Goal: Obtain resource: Obtain resource

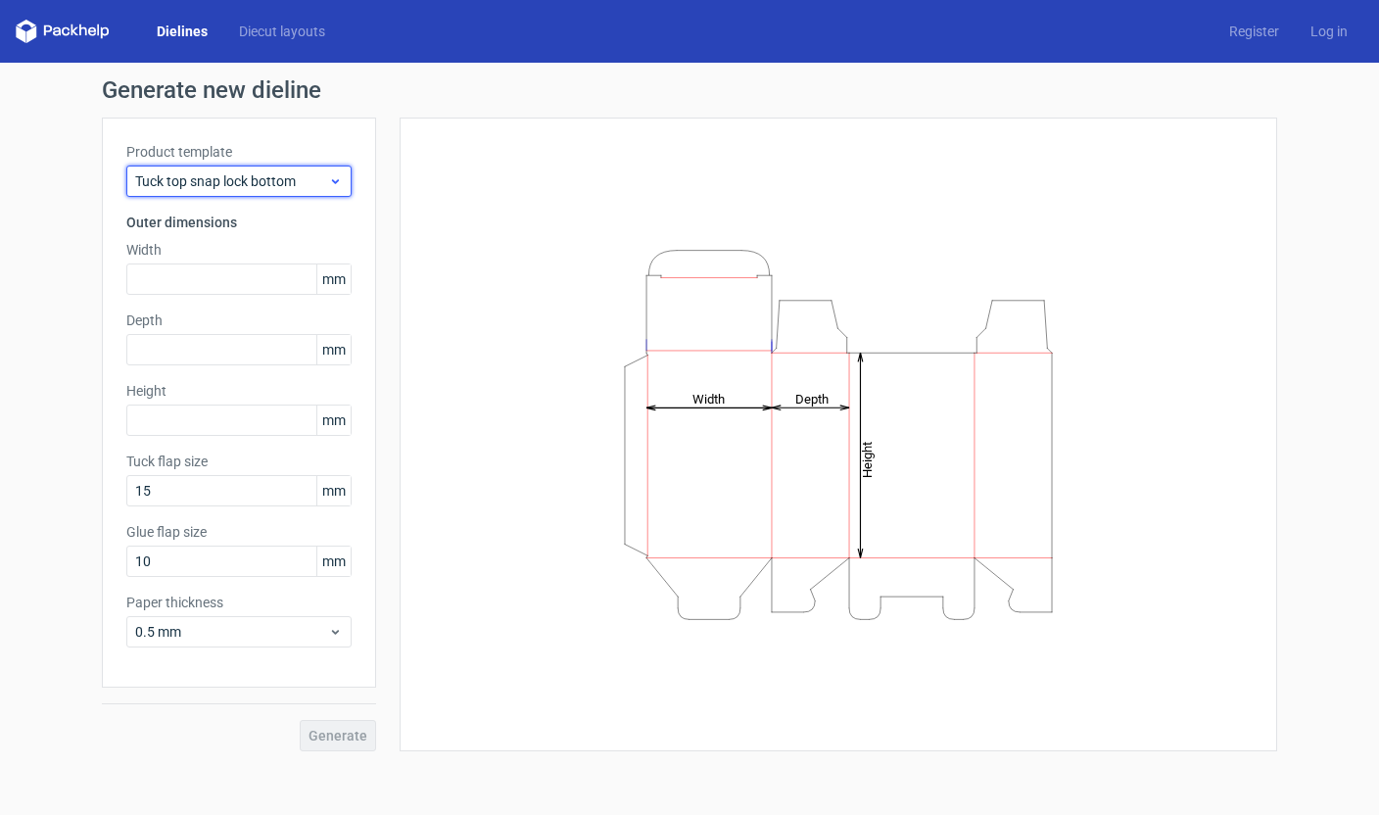
click at [343, 178] on div "Tuck top snap lock bottom" at bounding box center [238, 181] width 225 height 31
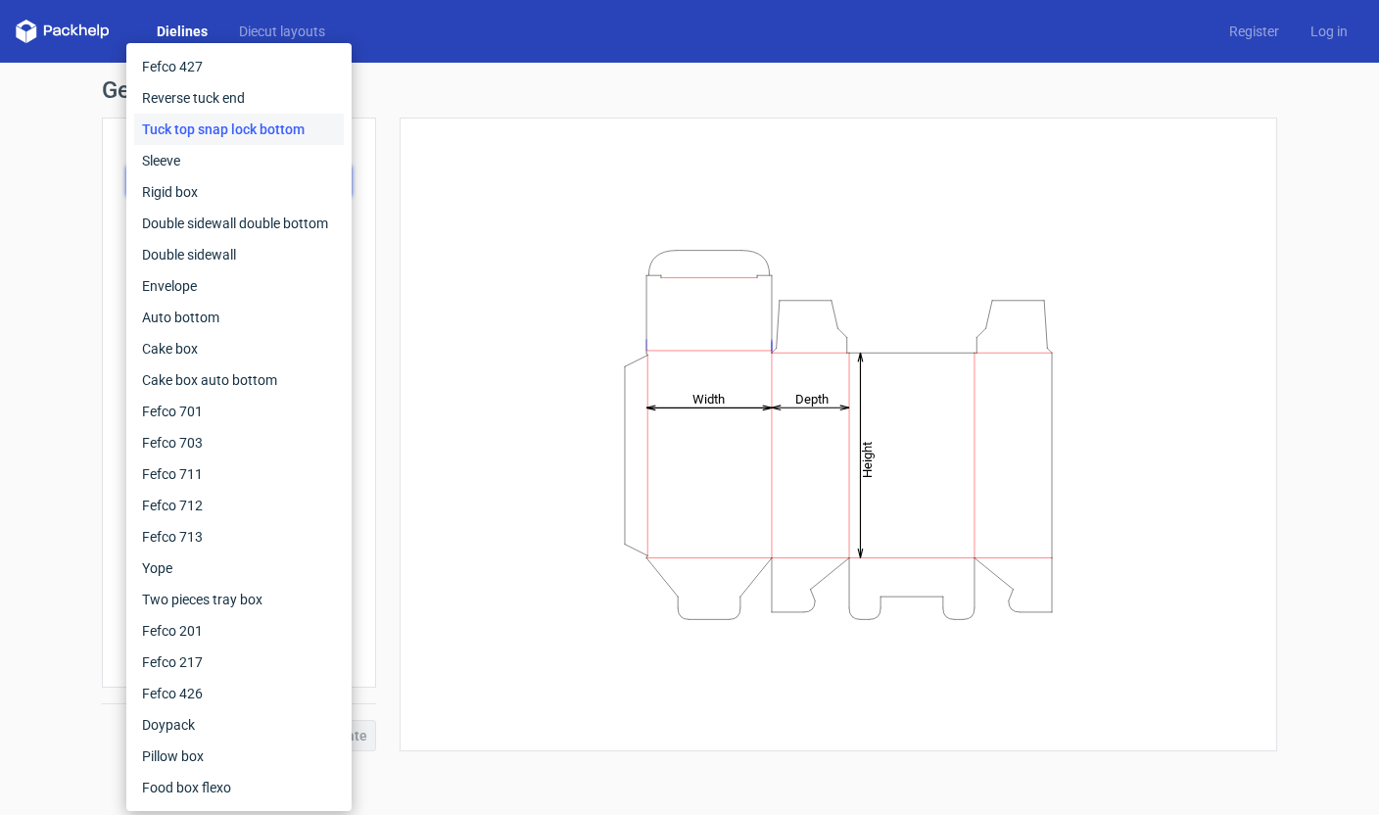
click at [392, 96] on h1 "Generate new dieline" at bounding box center [690, 90] width 1176 height 24
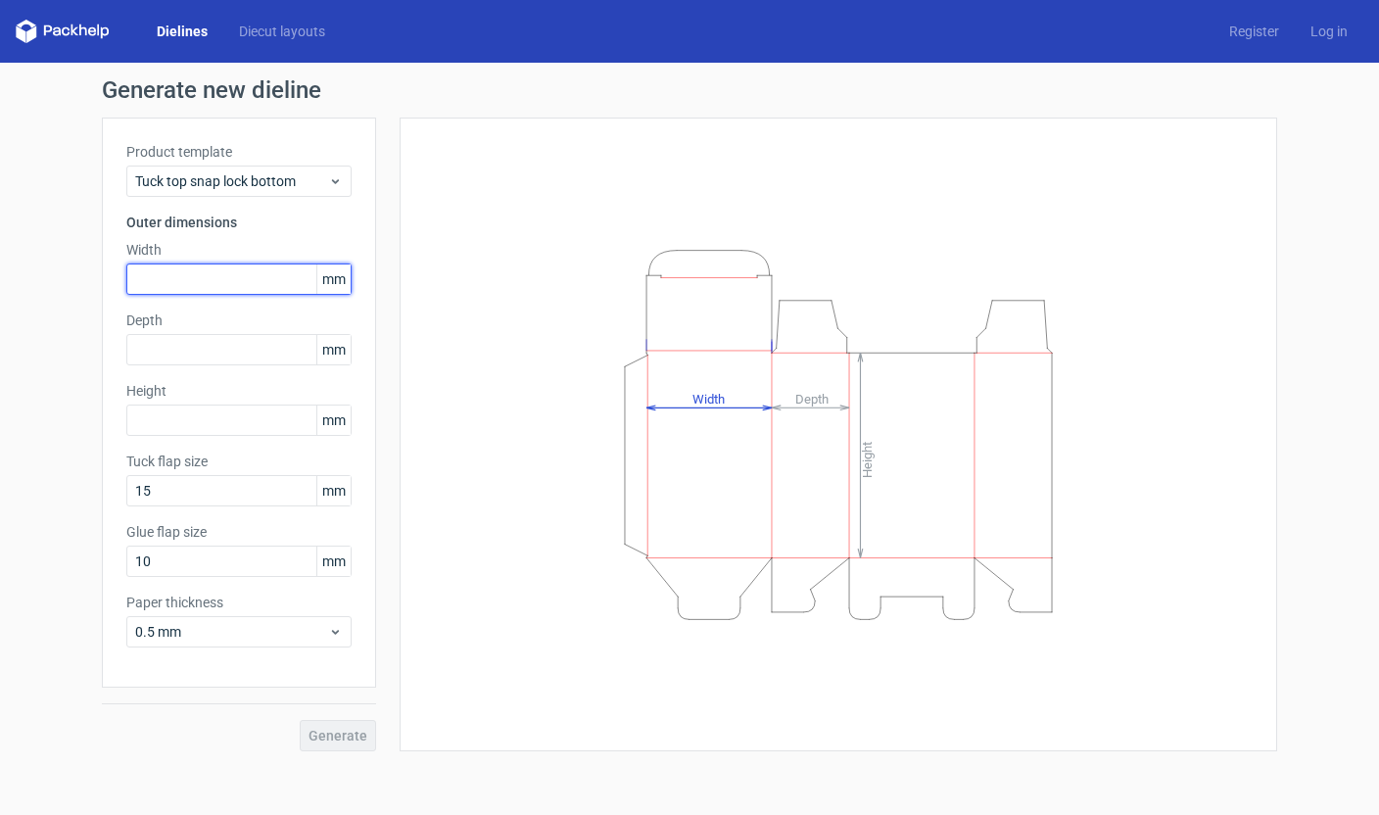
click at [264, 280] on input "text" at bounding box center [238, 279] width 225 height 31
type input "95"
click at [156, 343] on input "text" at bounding box center [238, 349] width 225 height 31
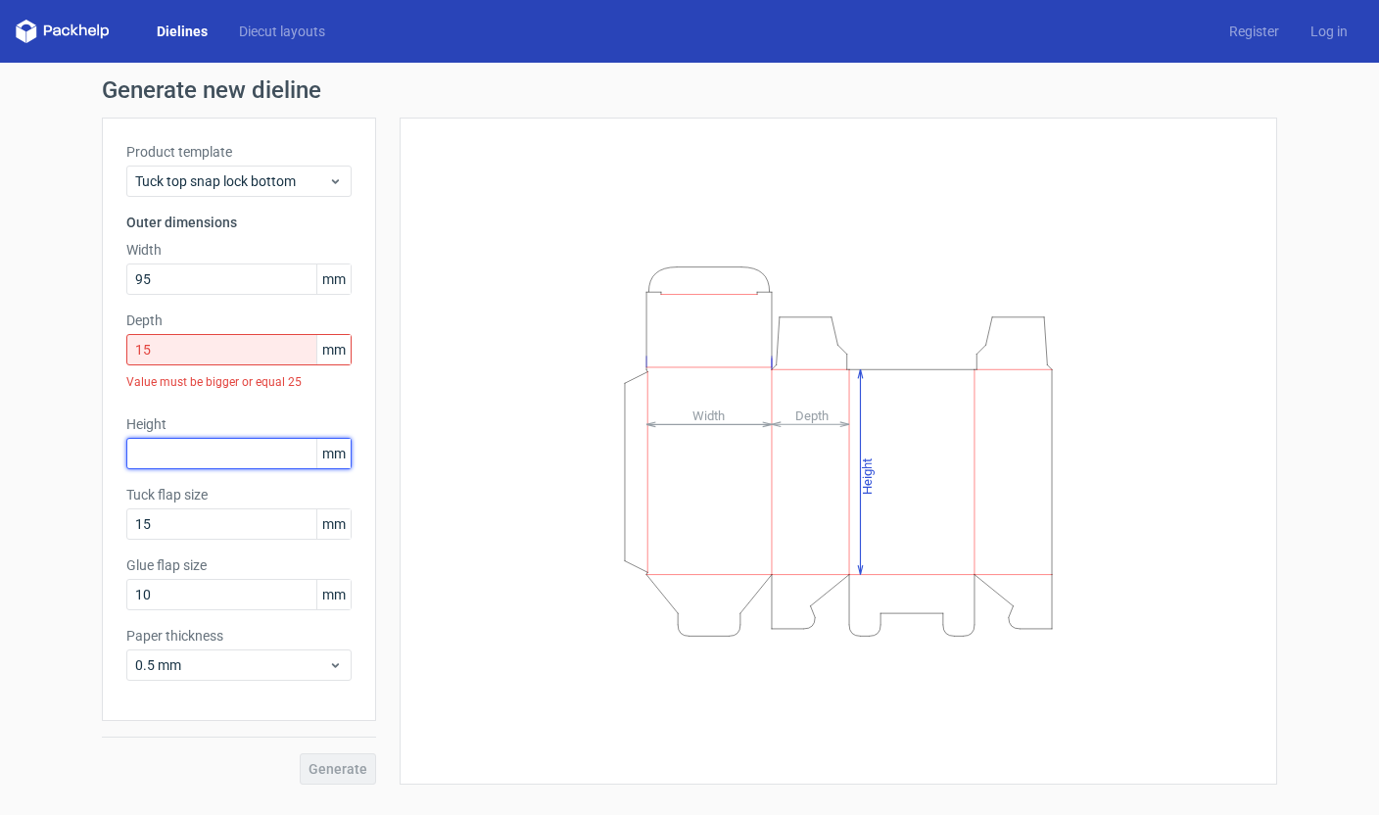
click at [159, 412] on div "Product template Tuck top snap lock bottom Outer dimensions Width 95 mm Depth 1…" at bounding box center [239, 419] width 274 height 603
click at [268, 178] on span "Tuck top snap lock bottom" at bounding box center [231, 181] width 193 height 20
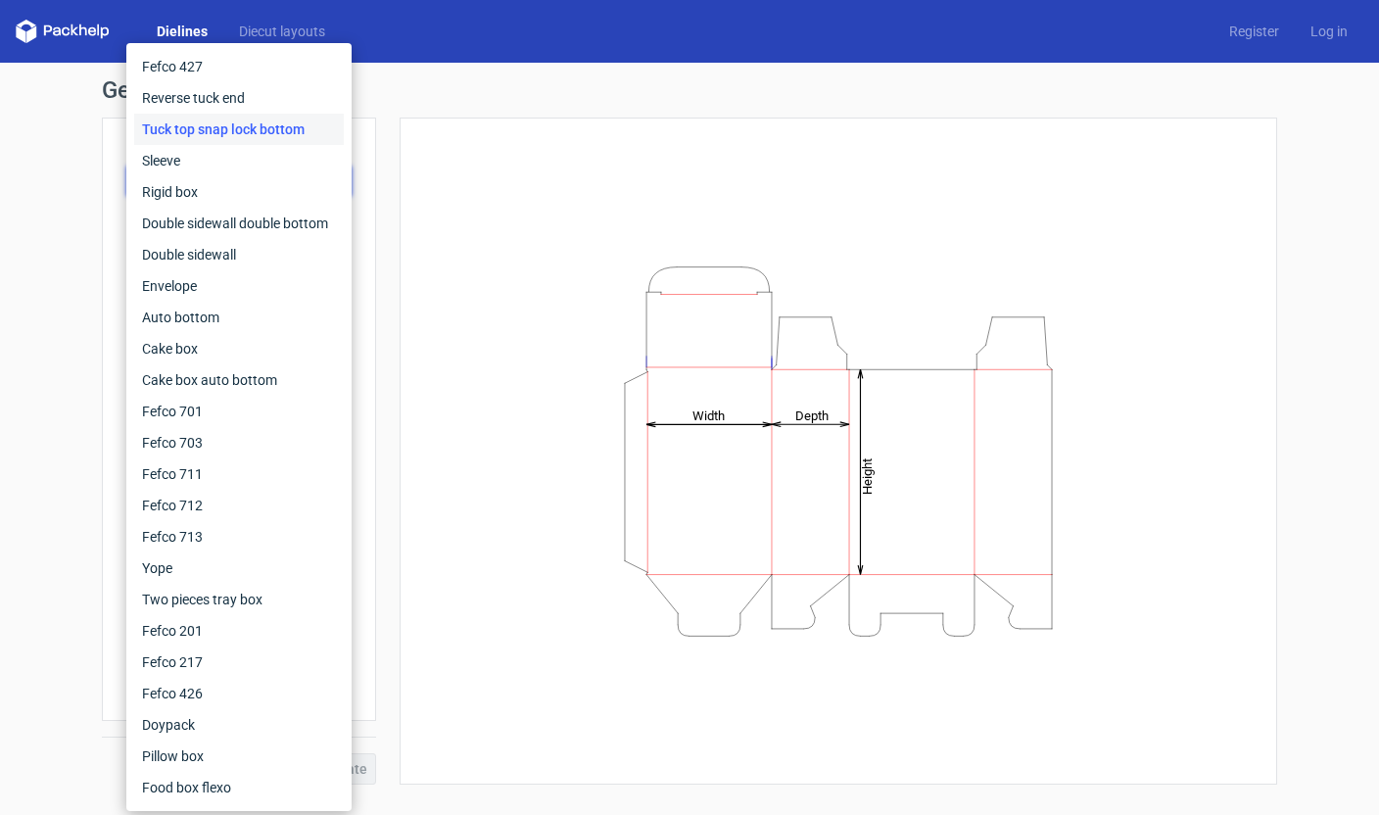
click at [391, 86] on h1 "Generate new dieline" at bounding box center [690, 90] width 1176 height 24
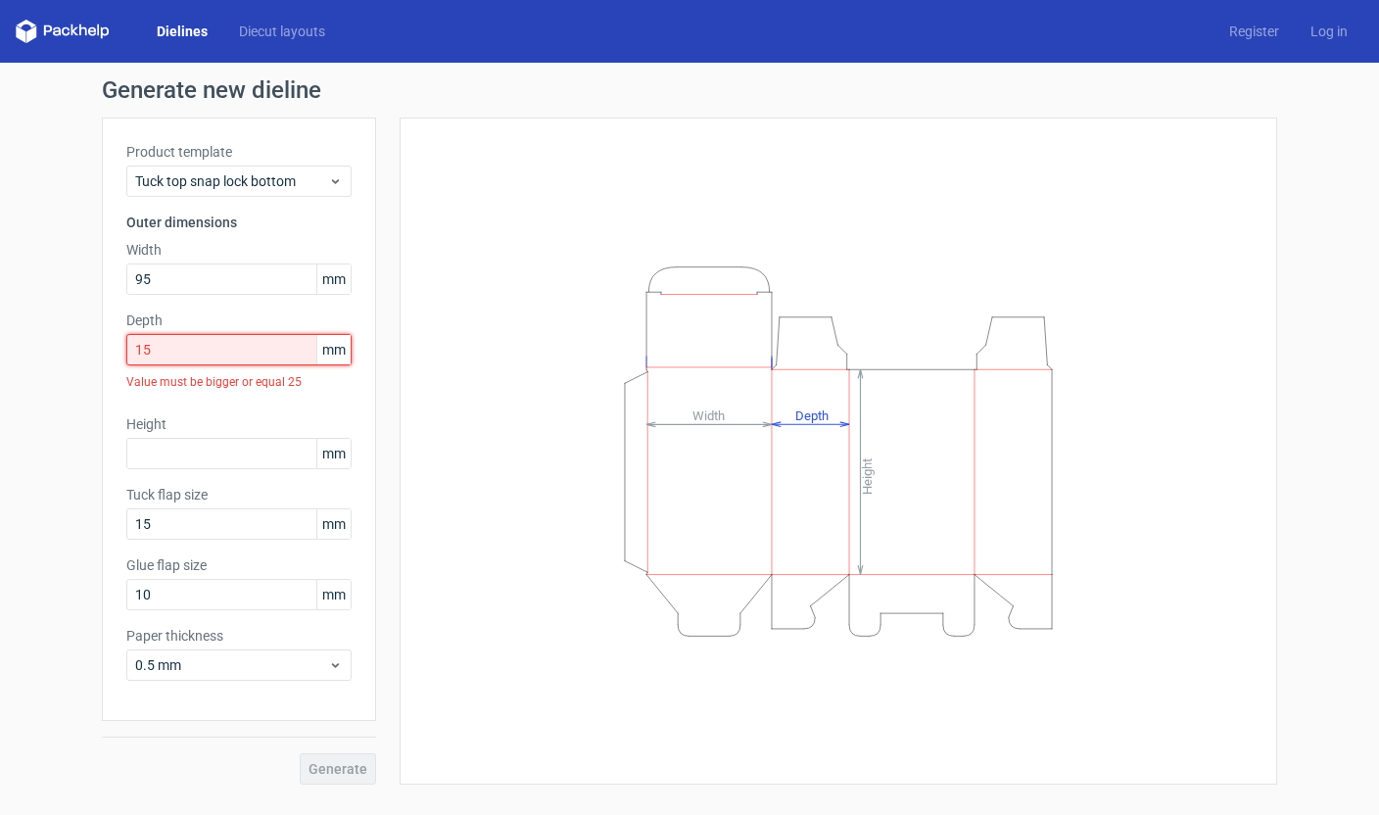
drag, startPoint x: 175, startPoint y: 343, endPoint x: 125, endPoint y: 341, distance: 50.0
click at [126, 341] on input "15" at bounding box center [238, 349] width 225 height 31
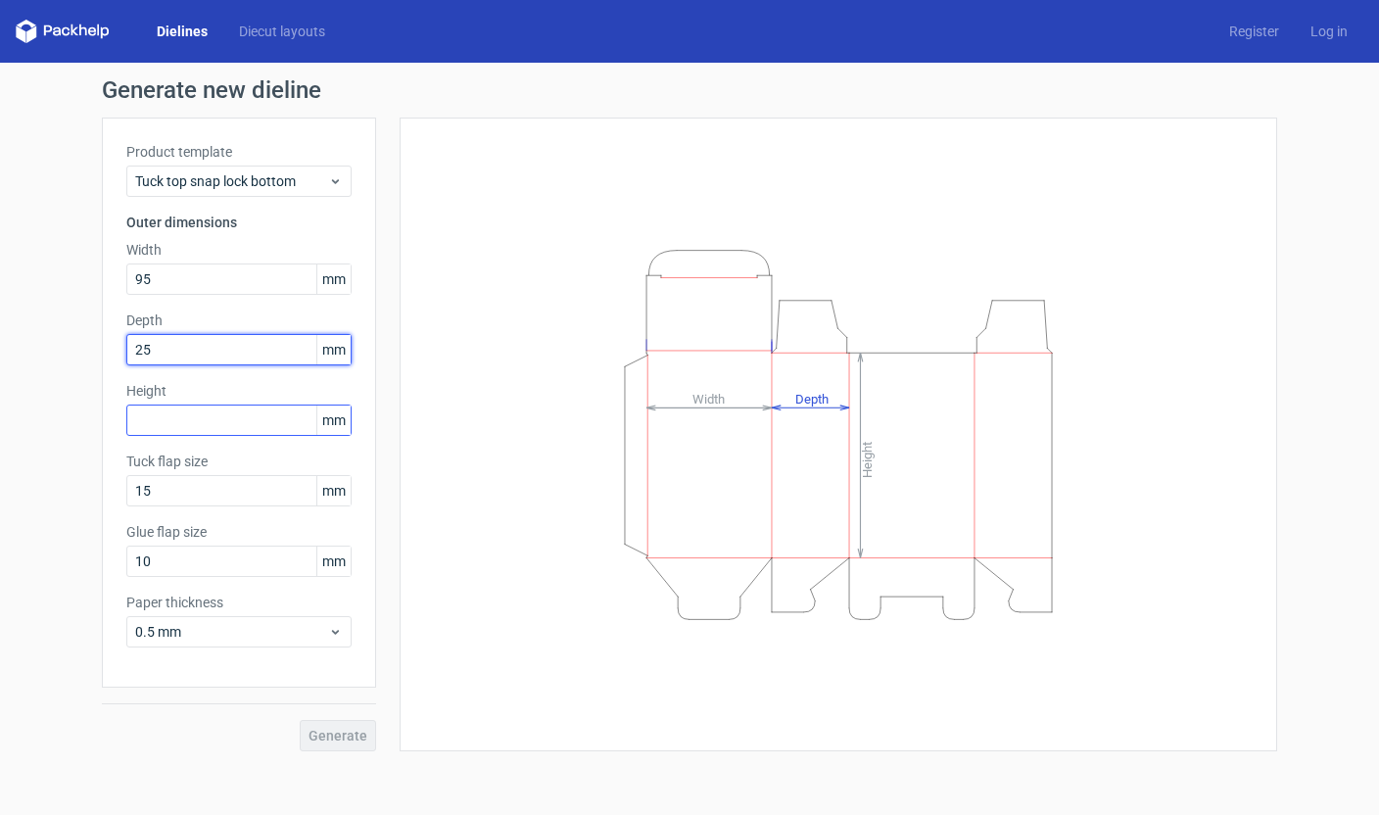
type input "25"
click at [155, 417] on input "text" at bounding box center [238, 420] width 225 height 31
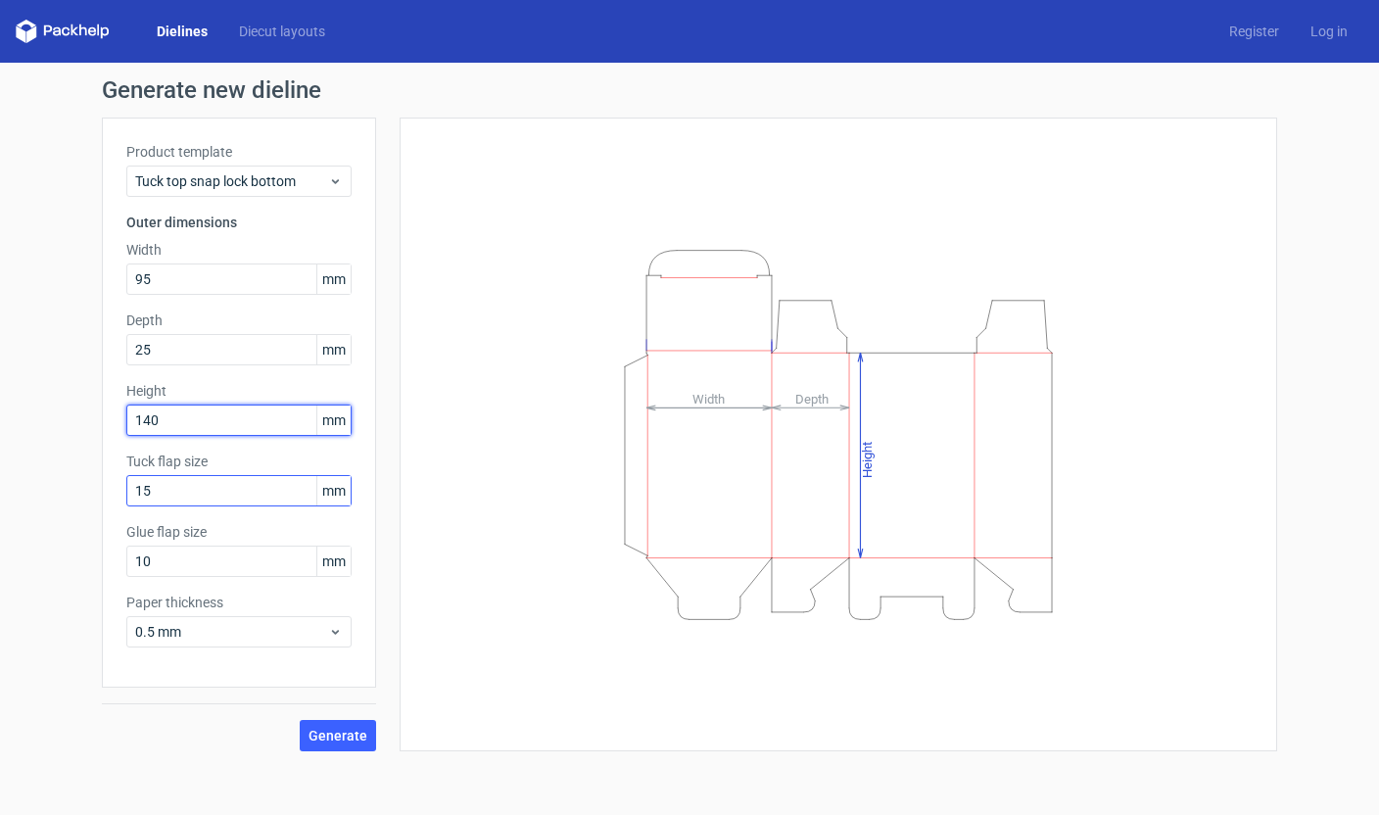
type input "140"
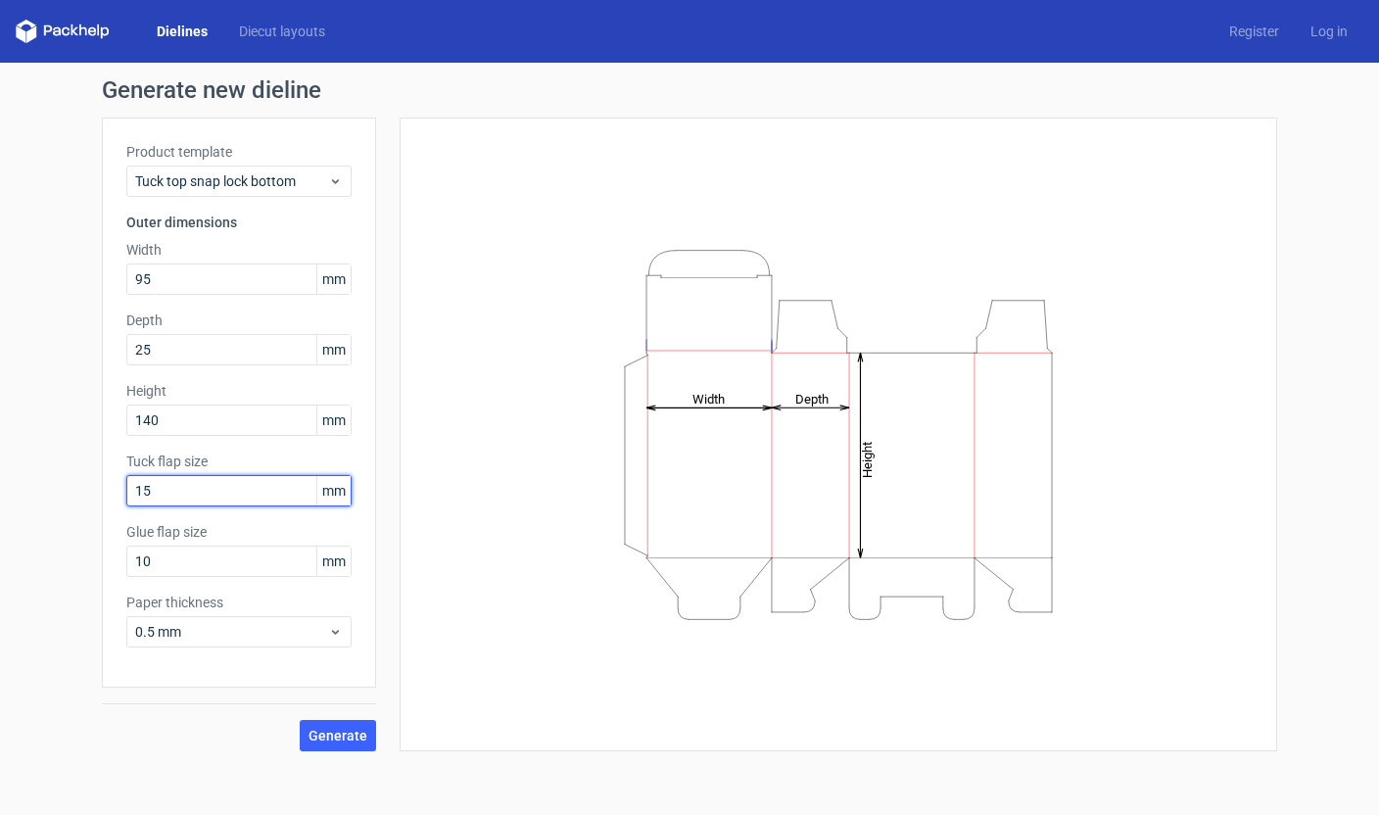
click at [291, 490] on input "15" at bounding box center [238, 490] width 225 height 31
click at [331, 735] on span "Generate" at bounding box center [338, 736] width 59 height 14
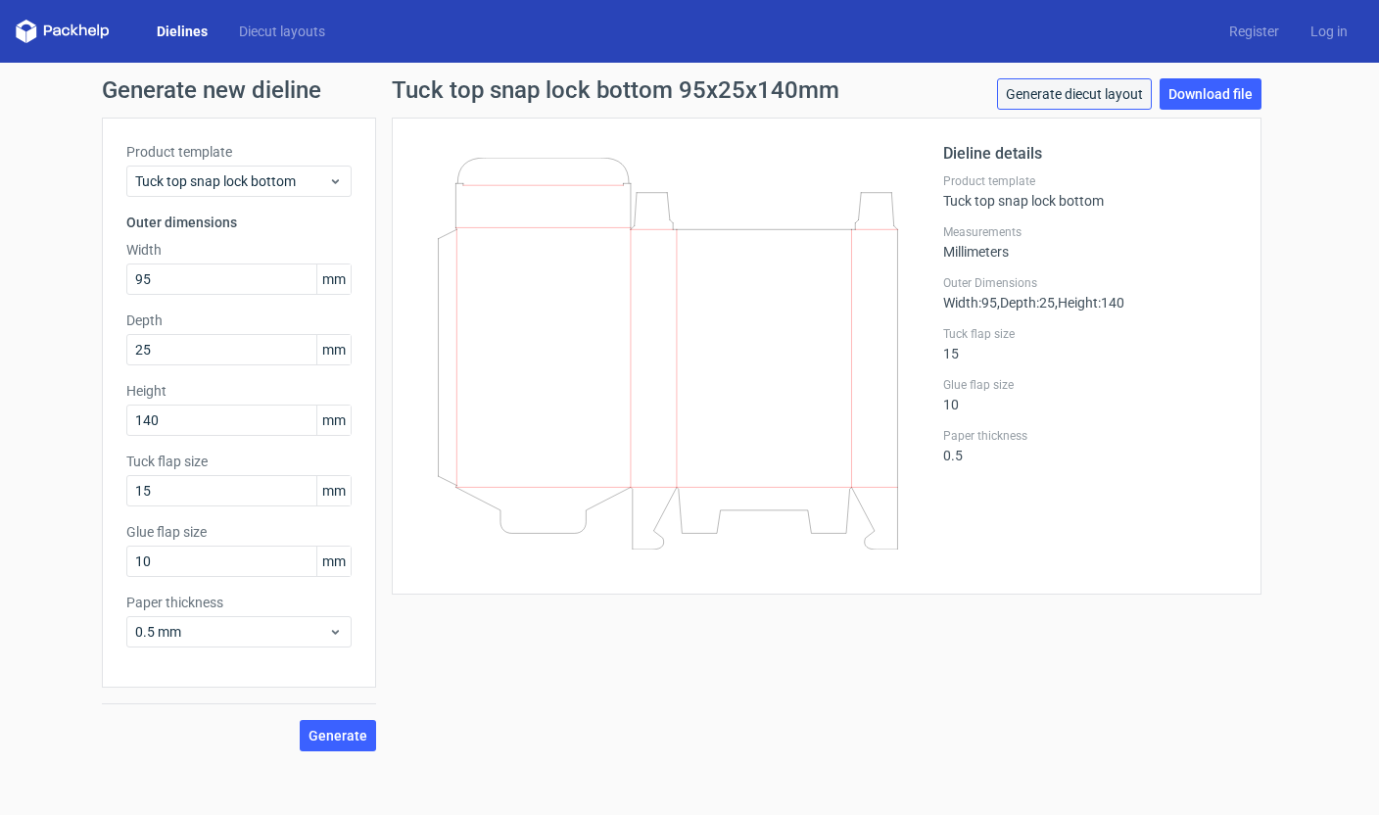
click at [1109, 96] on link "Generate diecut layout" at bounding box center [1074, 93] width 155 height 31
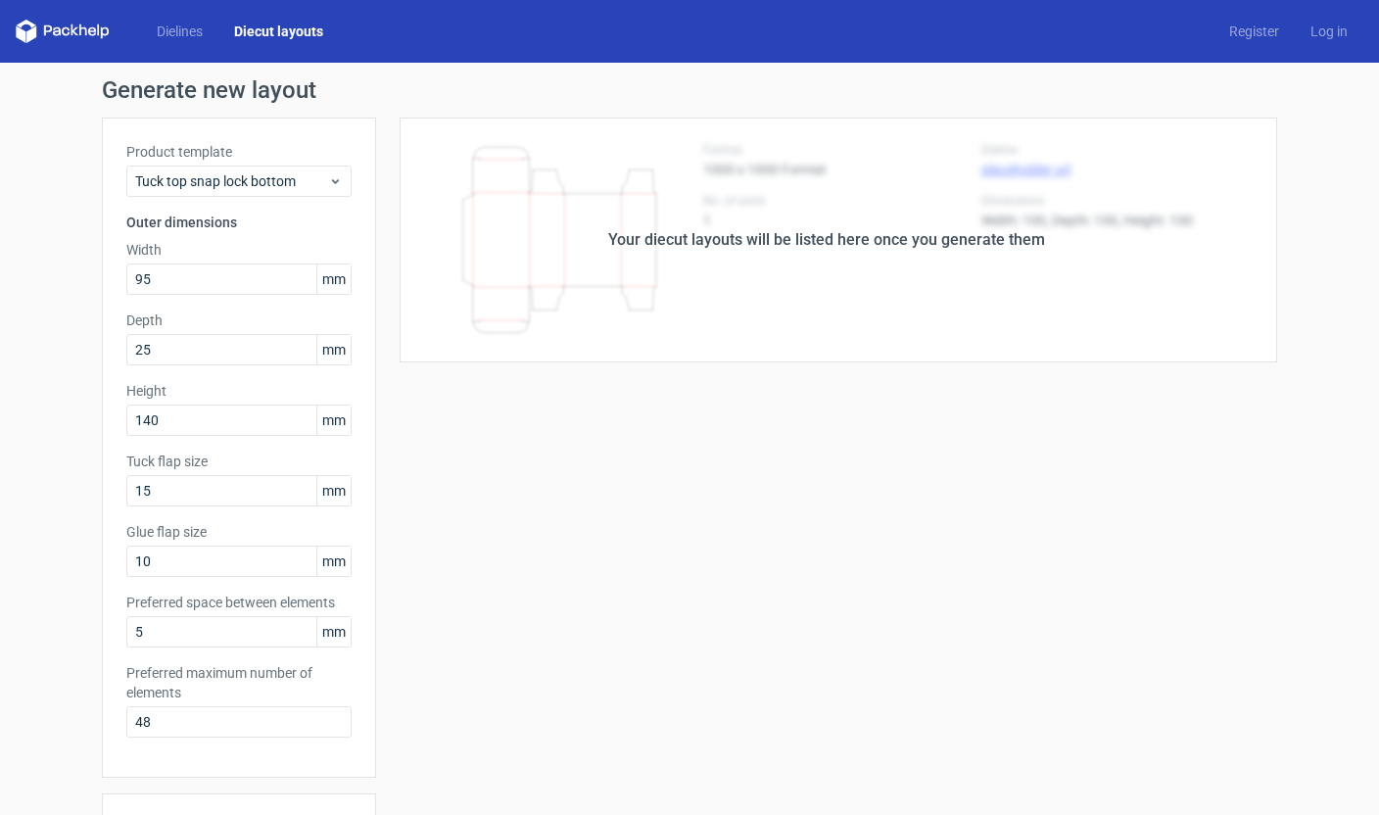
click at [815, 224] on div "Your diecut layouts will be listed here once you generate them" at bounding box center [826, 240] width 901 height 245
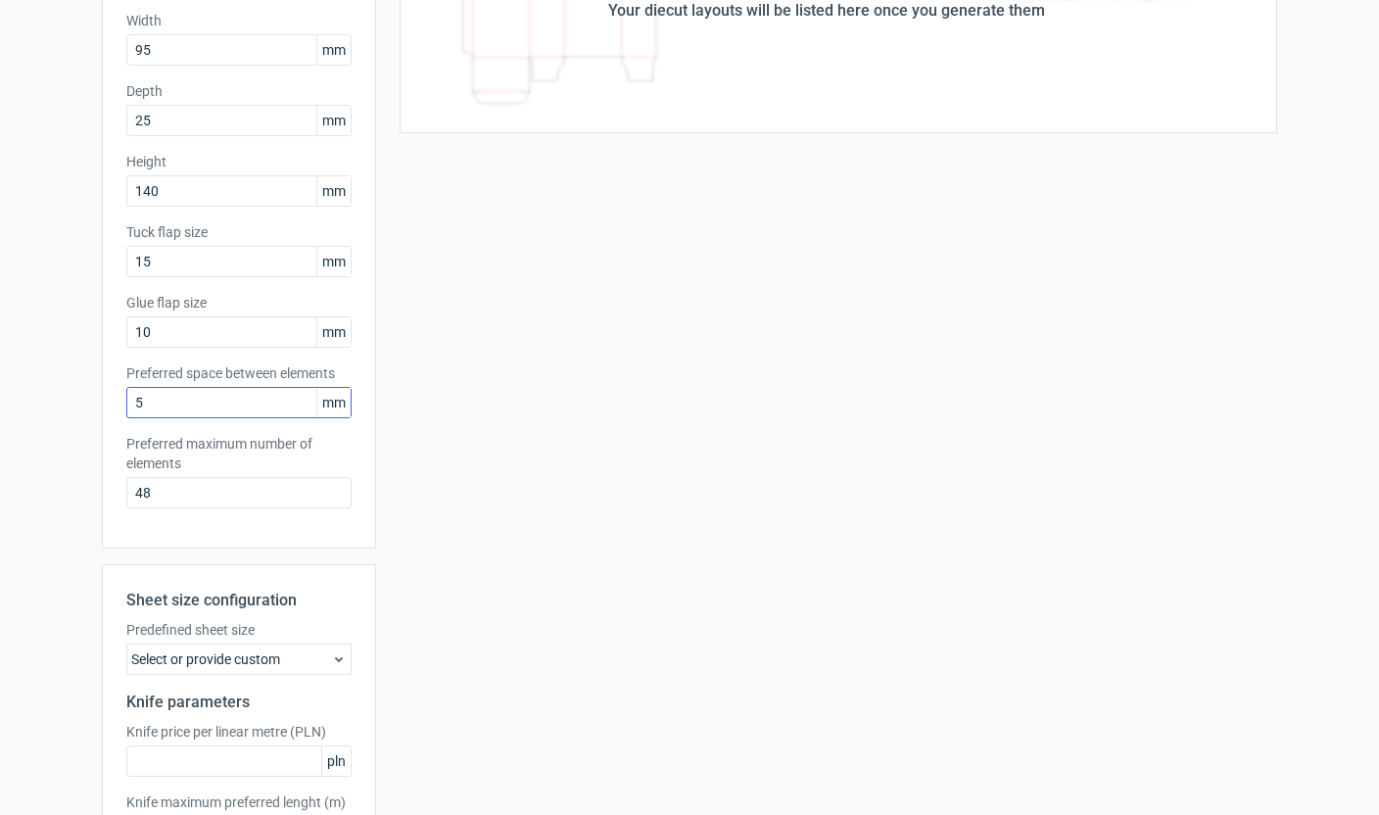
scroll to position [381, 0]
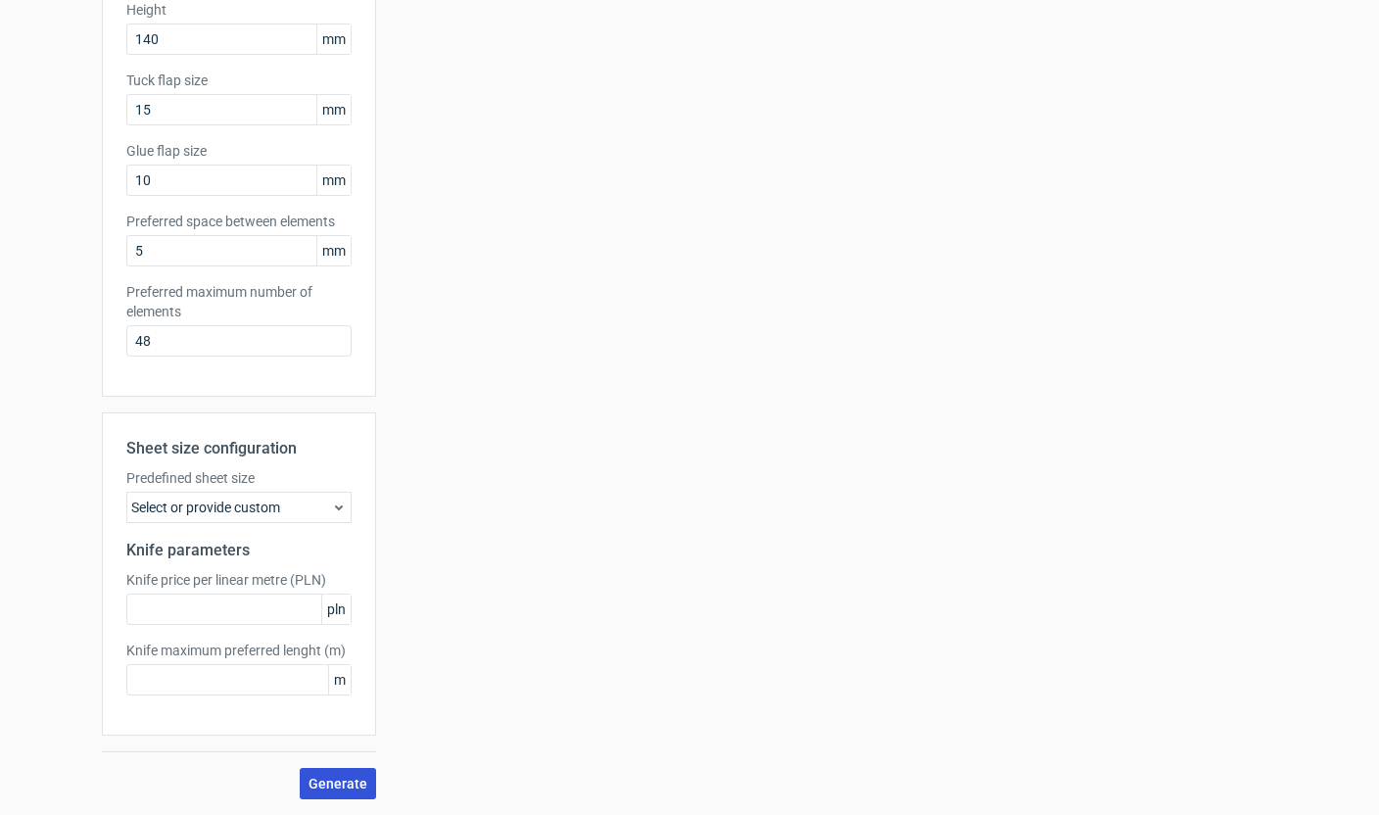
click at [331, 781] on span "Generate" at bounding box center [338, 784] width 59 height 14
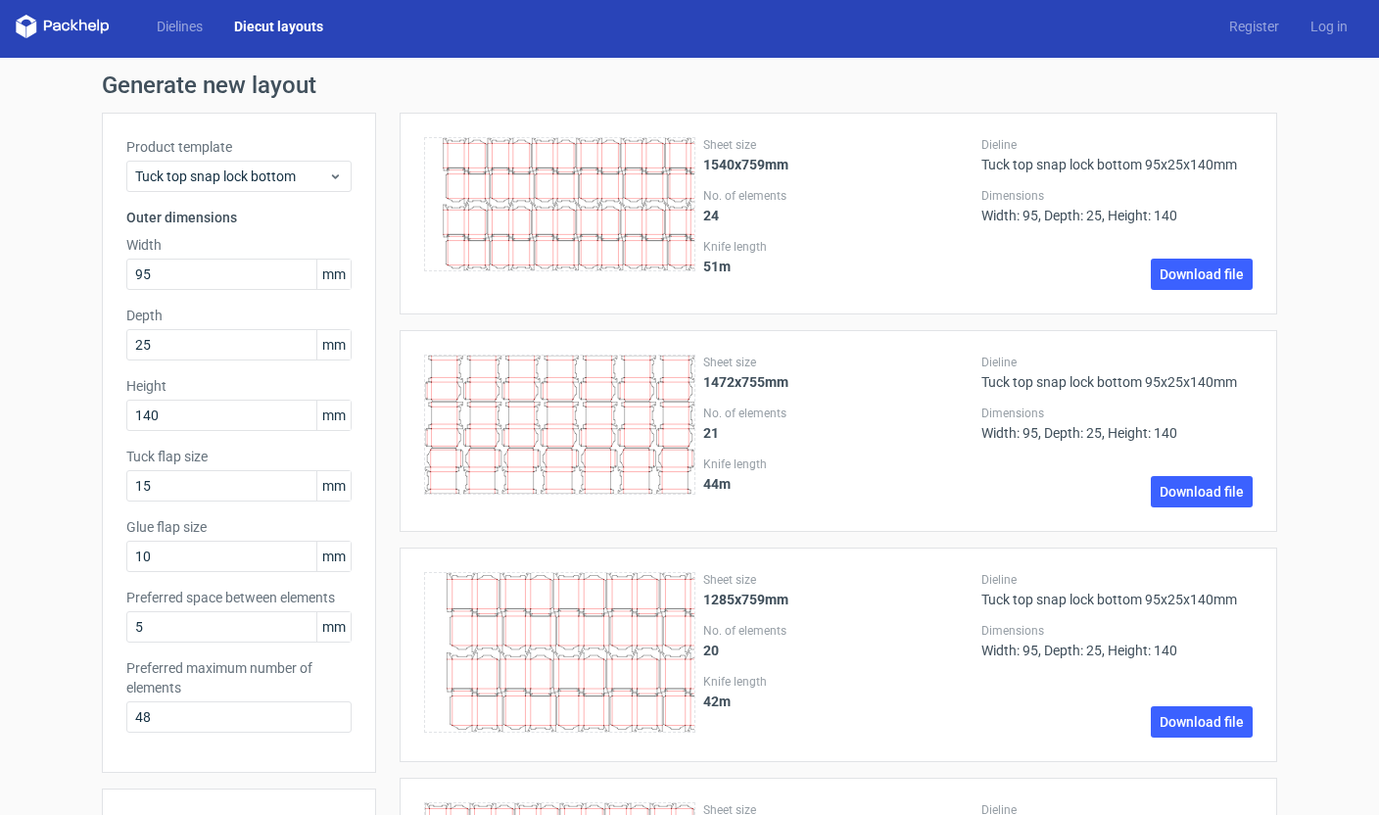
scroll to position [1, 0]
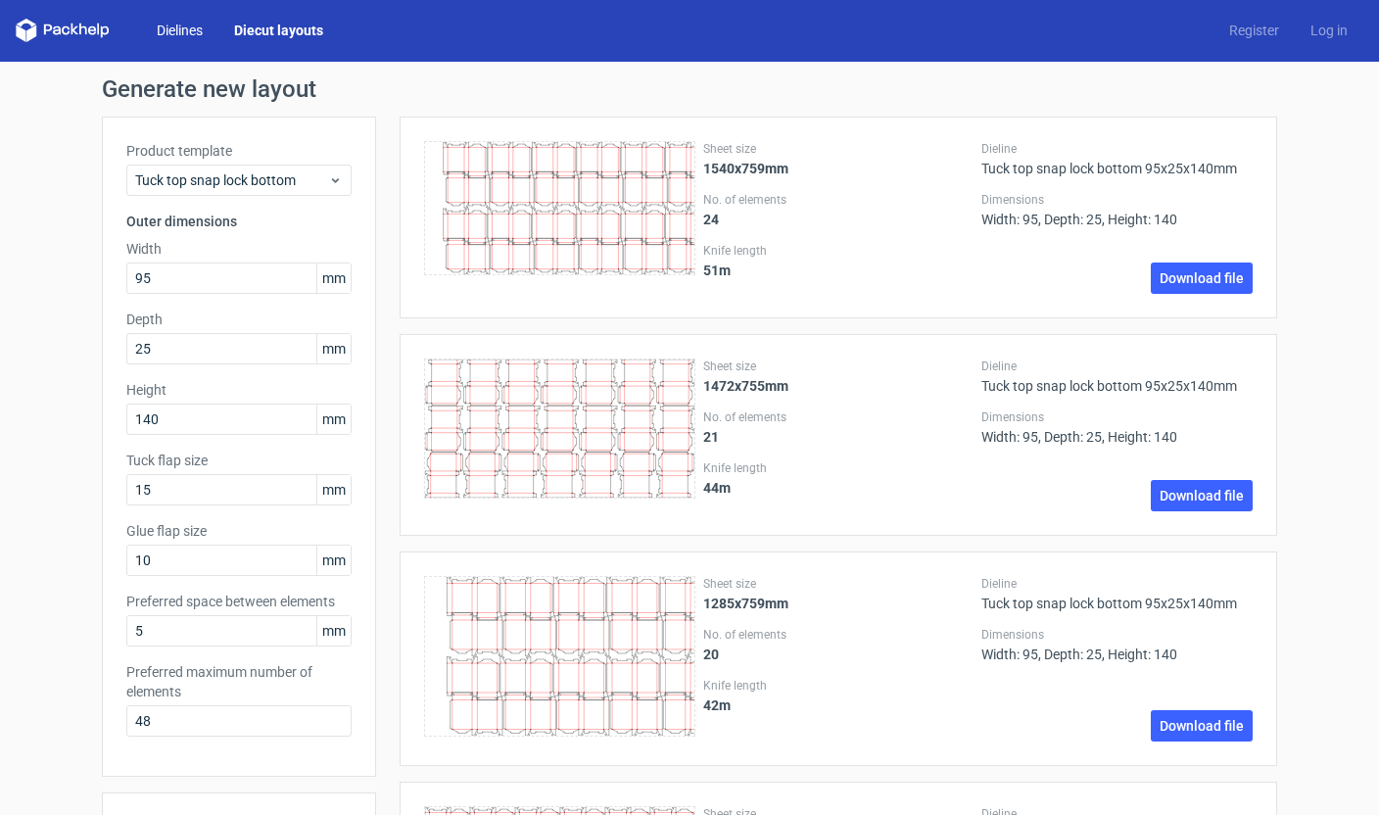
click at [193, 37] on link "Dielines" at bounding box center [179, 31] width 77 height 20
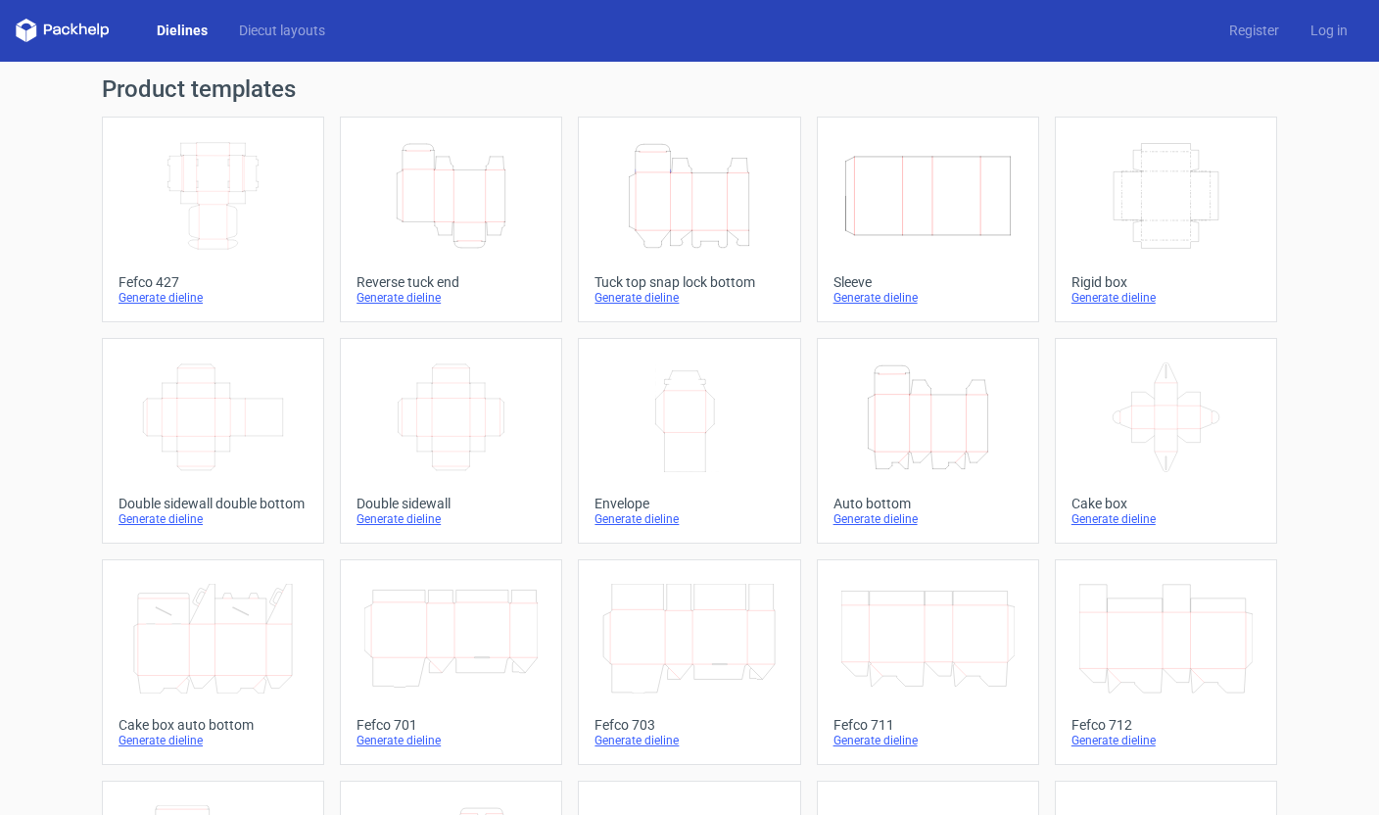
click at [460, 221] on icon "Height Depth Width" at bounding box center [450, 196] width 173 height 110
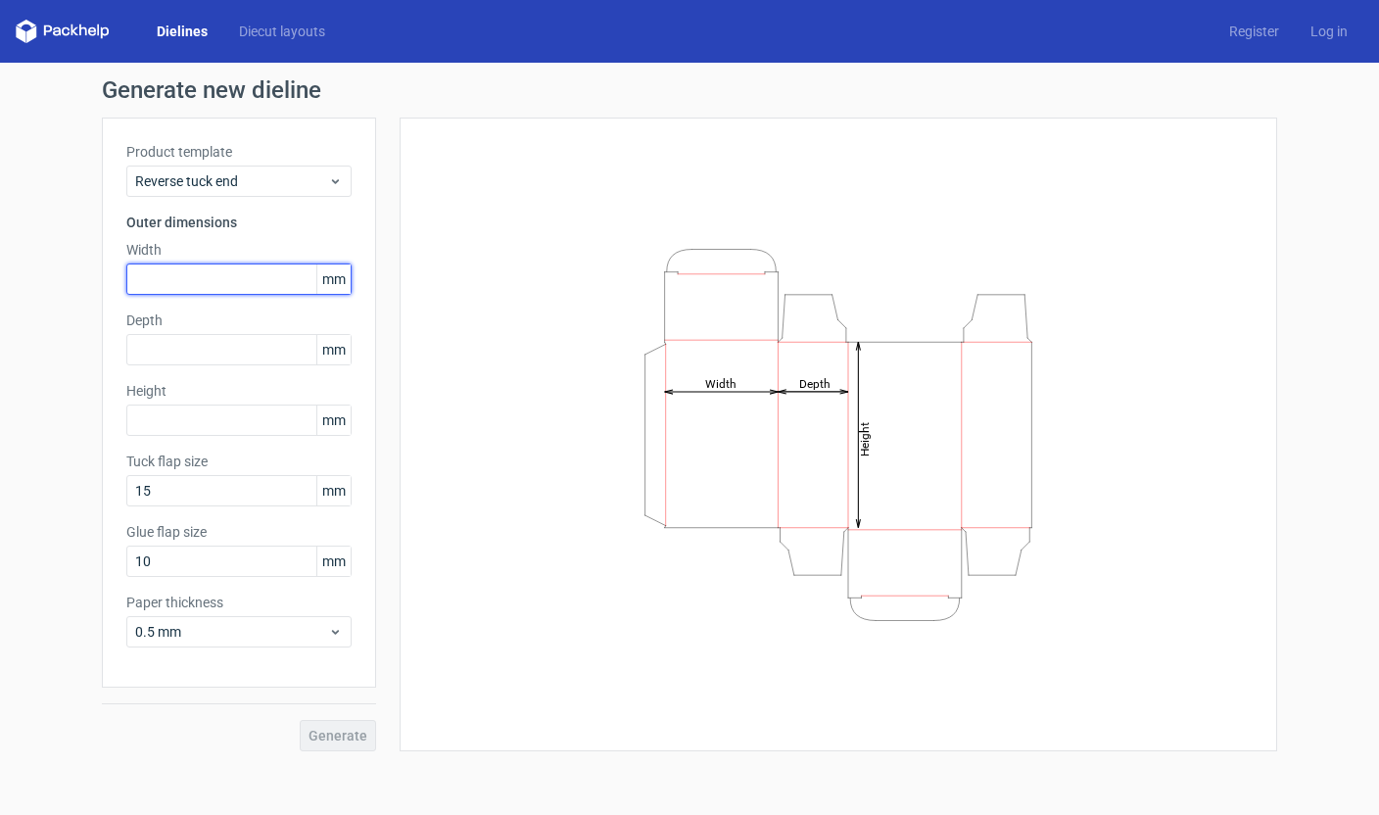
click at [270, 284] on input "text" at bounding box center [238, 279] width 225 height 31
type input "95"
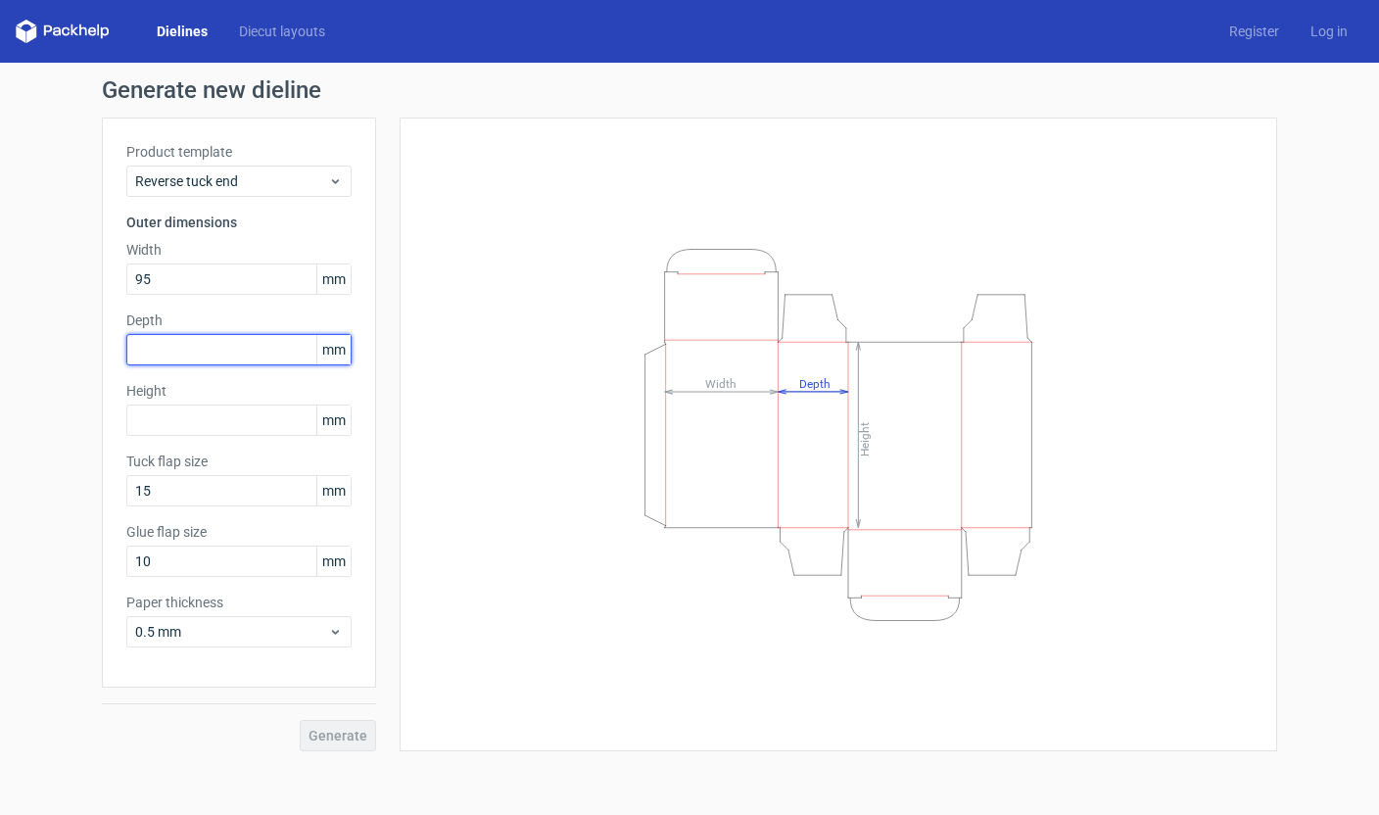
click at [235, 352] on input "text" at bounding box center [238, 349] width 225 height 31
type input "15"
click at [216, 419] on div "Height mm" at bounding box center [238, 408] width 225 height 55
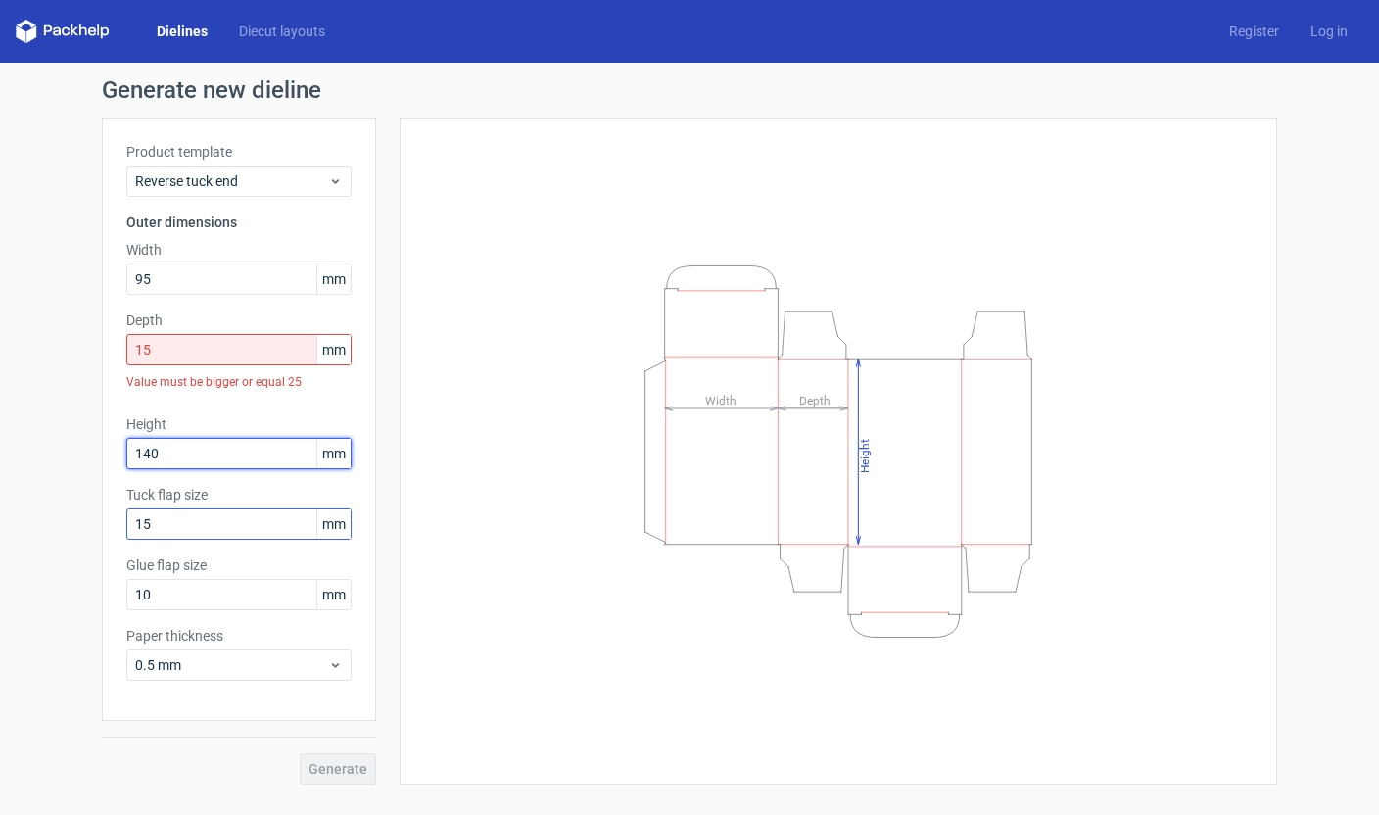
type input "140"
click at [241, 520] on input "15" at bounding box center [238, 523] width 225 height 31
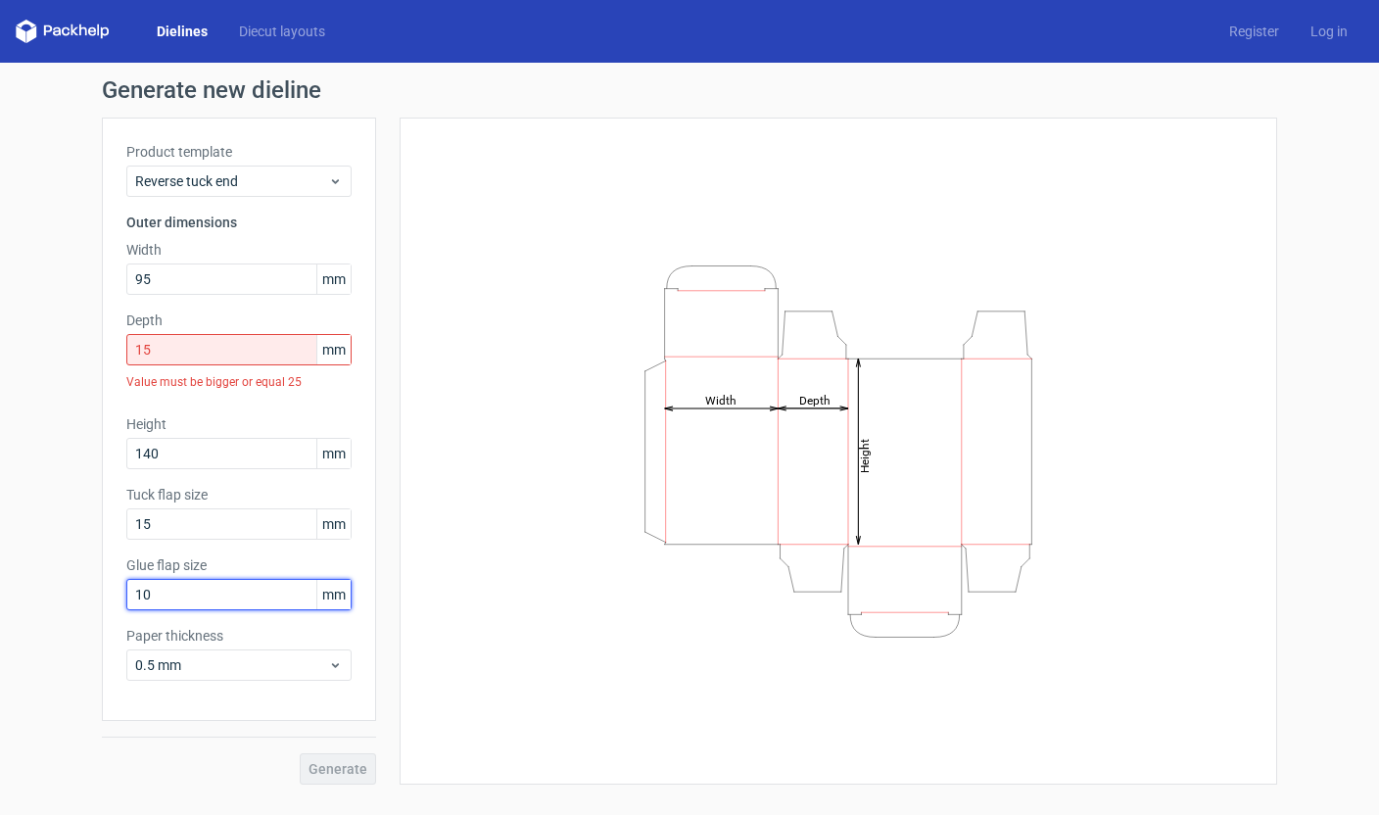
click at [263, 591] on input "10" at bounding box center [238, 594] width 225 height 31
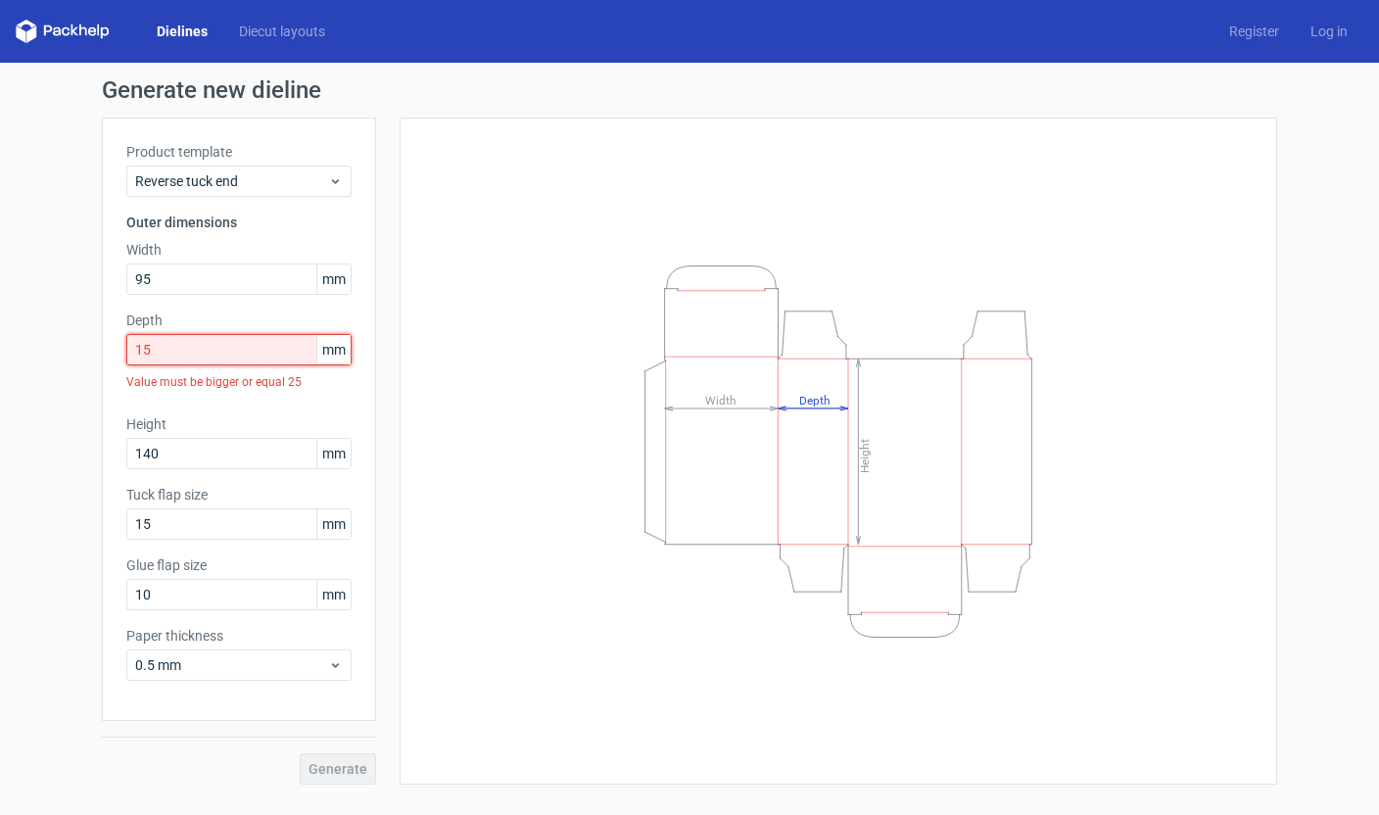
drag, startPoint x: 236, startPoint y: 362, endPoint x: 86, endPoint y: 354, distance: 150.1
click at [86, 354] on div "Generate new dieline Product template Reverse tuck end Outer dimensions Width 9…" at bounding box center [689, 432] width 1379 height 738
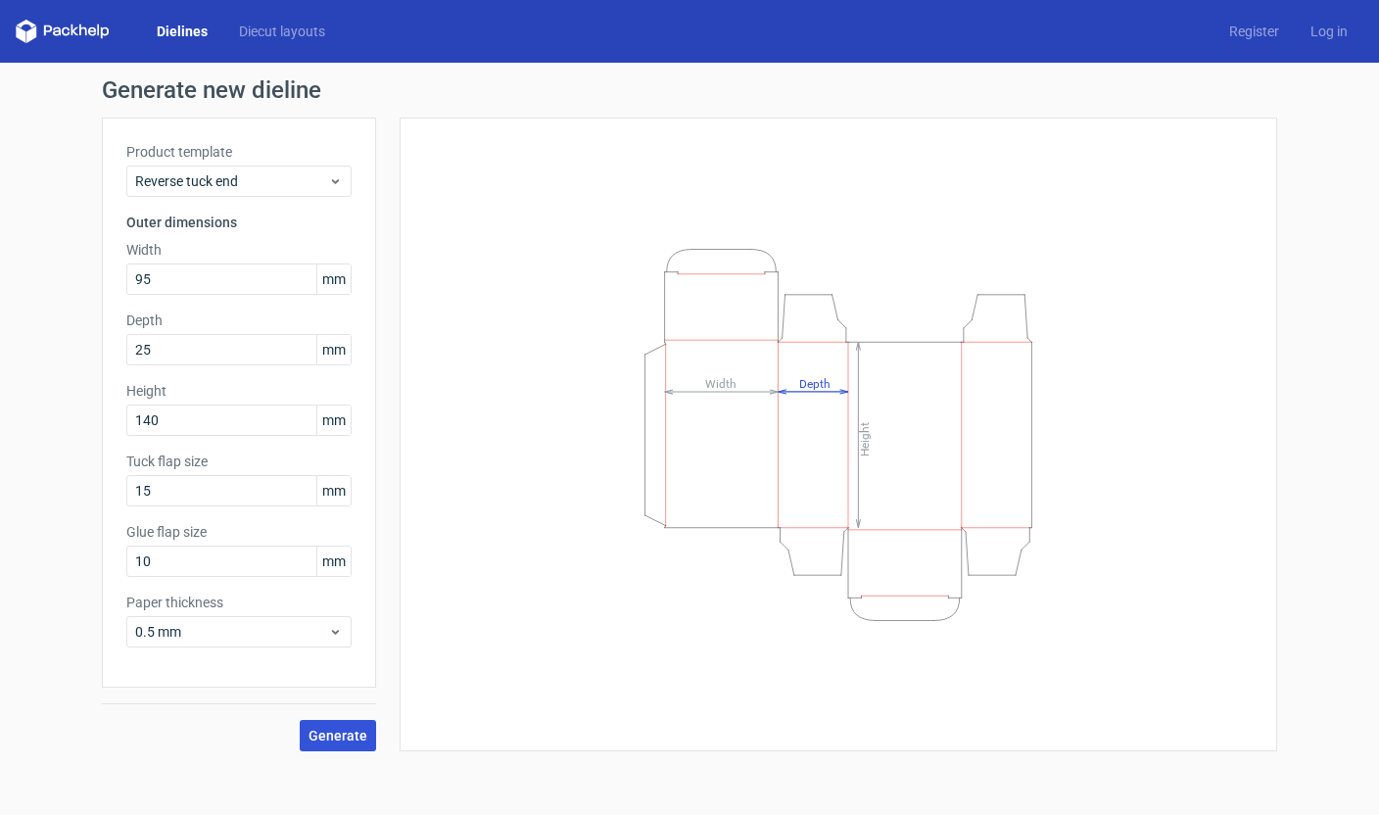
click at [334, 736] on span "Generate" at bounding box center [338, 736] width 59 height 14
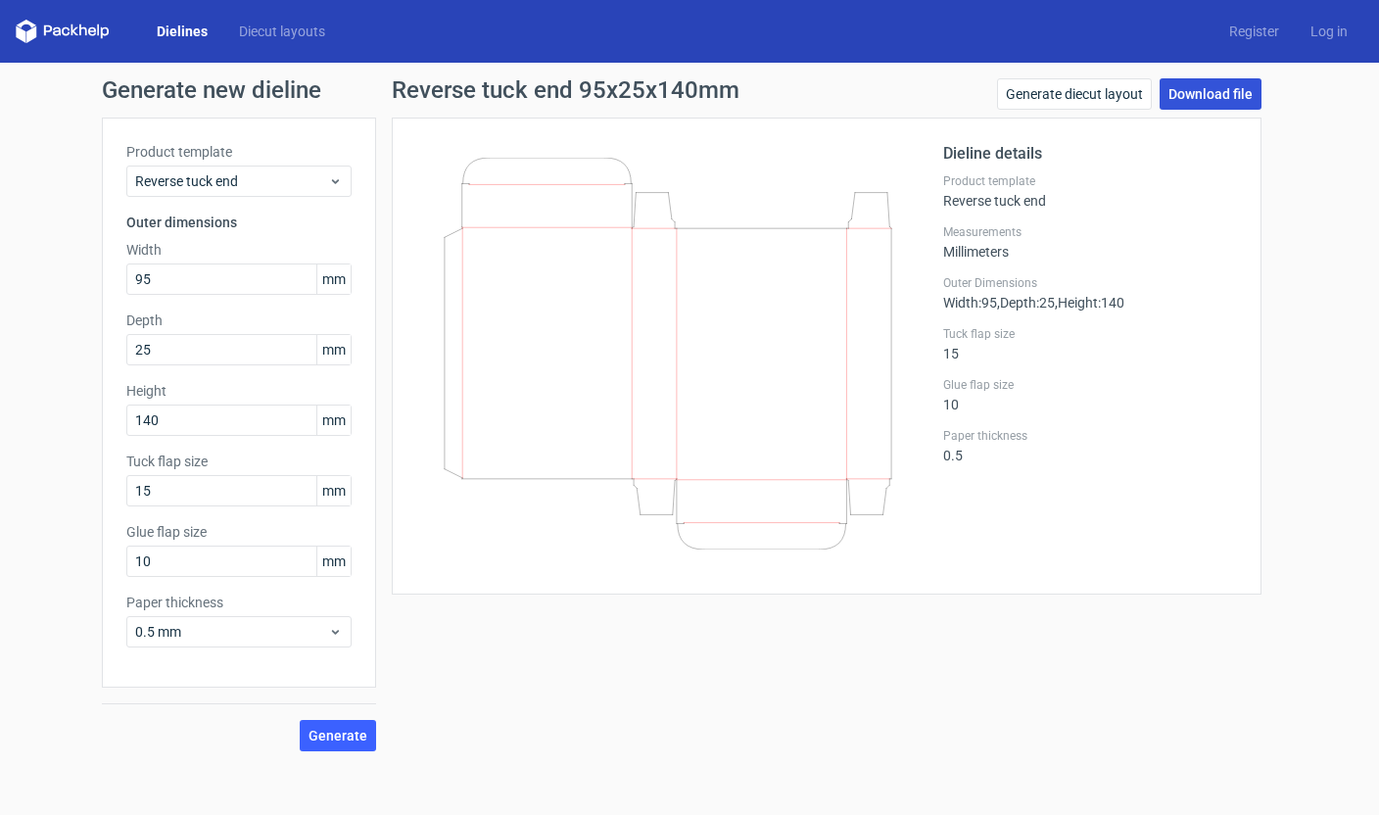
click at [1216, 100] on link "Download file" at bounding box center [1211, 93] width 102 height 31
drag, startPoint x: 163, startPoint y: 349, endPoint x: 93, endPoint y: 349, distance: 69.6
click at [93, 349] on div "Generate new dieline Product template Reverse tuck end Outer dimensions Width 9…" at bounding box center [689, 415] width 1379 height 704
click at [242, 427] on div "Height 140 mm" at bounding box center [238, 408] width 225 height 55
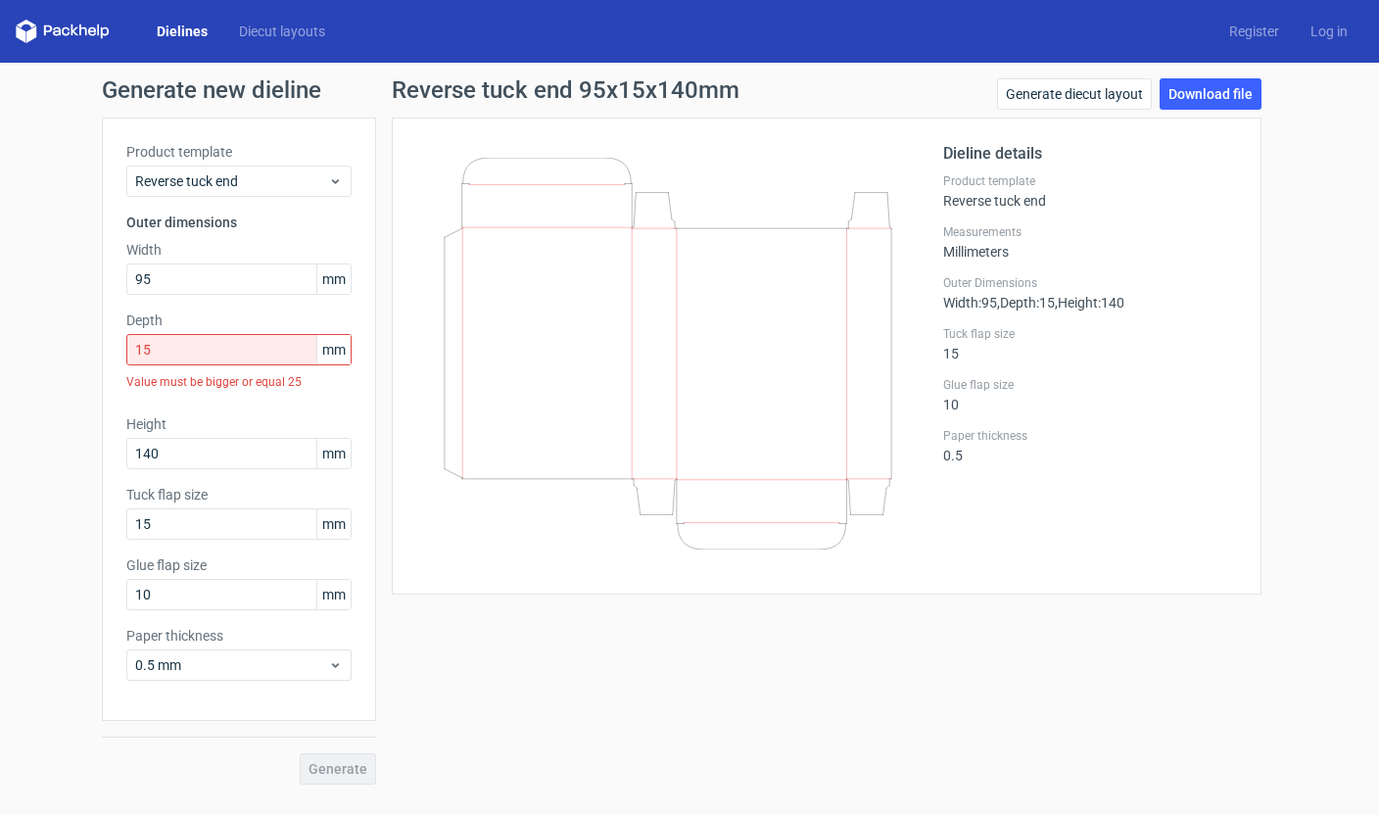
drag, startPoint x: 551, startPoint y: 161, endPoint x: 615, endPoint y: 490, distance: 335.5
click at [615, 490] on icon at bounding box center [668, 354] width 472 height 392
click at [193, 341] on input "15" at bounding box center [238, 349] width 225 height 31
click at [226, 445] on input "140" at bounding box center [238, 453] width 225 height 31
click at [229, 520] on input "15" at bounding box center [238, 523] width 225 height 31
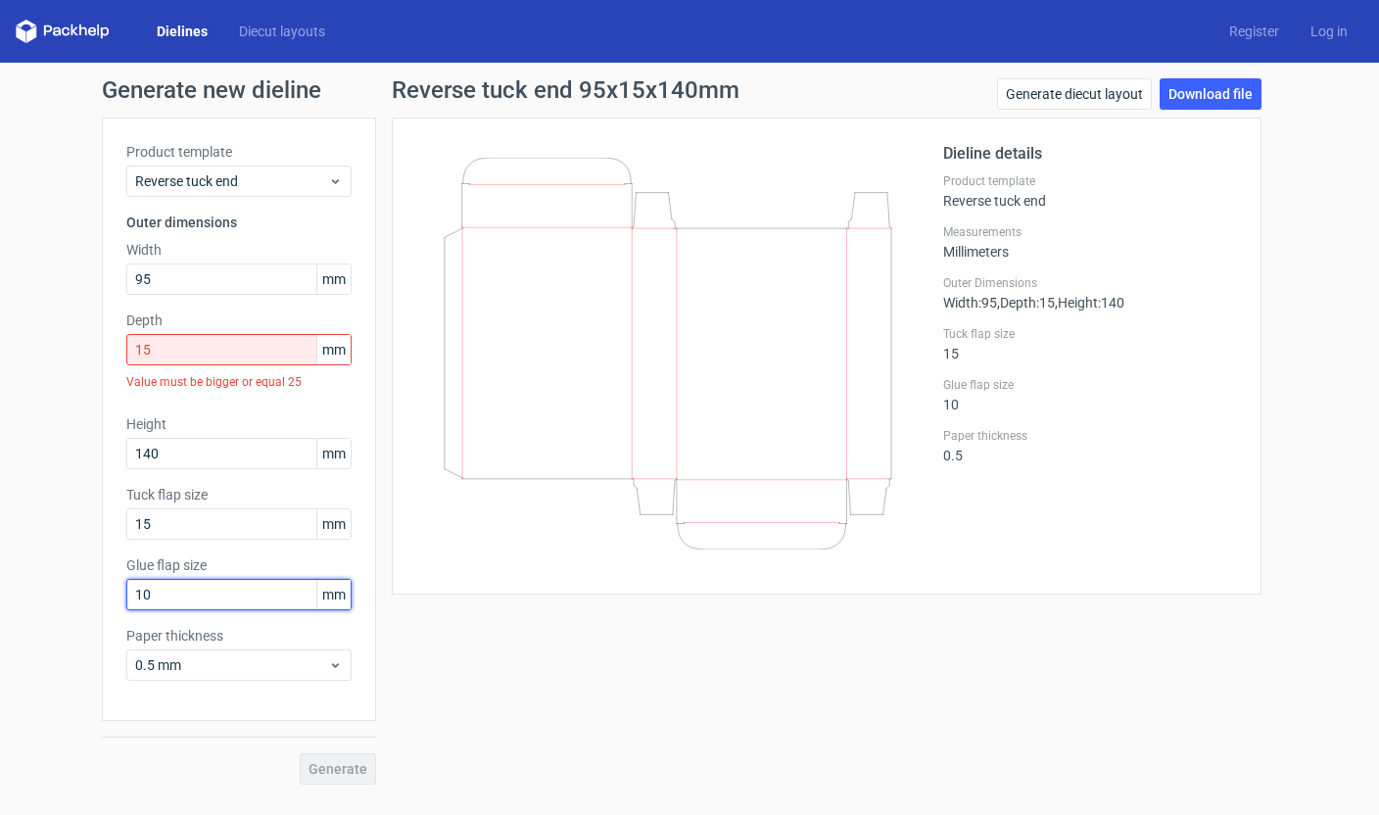
click at [243, 581] on input "10" at bounding box center [238, 594] width 225 height 31
click at [239, 535] on input "15" at bounding box center [238, 523] width 225 height 31
drag, startPoint x: 198, startPoint y: 345, endPoint x: 113, endPoint y: 344, distance: 85.2
click at [113, 344] on div "Product template Reverse tuck end Outer dimensions Width 95 mm Depth 15 mm Valu…" at bounding box center [239, 419] width 274 height 603
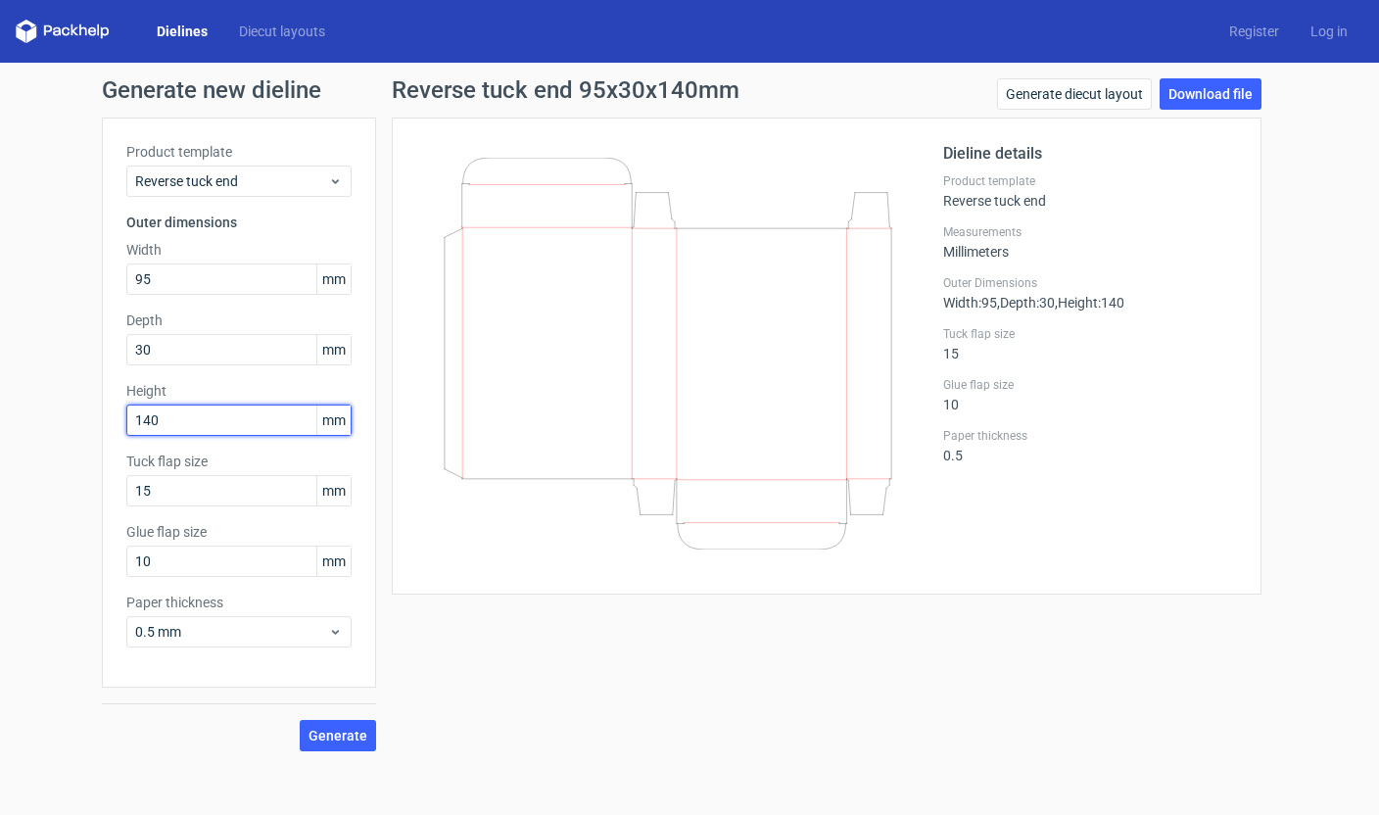
click at [212, 418] on input "140" at bounding box center [238, 420] width 225 height 31
click at [204, 488] on input "15" at bounding box center [238, 490] width 225 height 31
click at [180, 347] on input "30" at bounding box center [238, 349] width 225 height 31
drag, startPoint x: 165, startPoint y: 353, endPoint x: 118, endPoint y: 349, distance: 47.2
click at [118, 349] on div "Product template Reverse tuck end Outer dimensions Width 95 mm Depth 30 mm Heig…" at bounding box center [239, 403] width 274 height 570
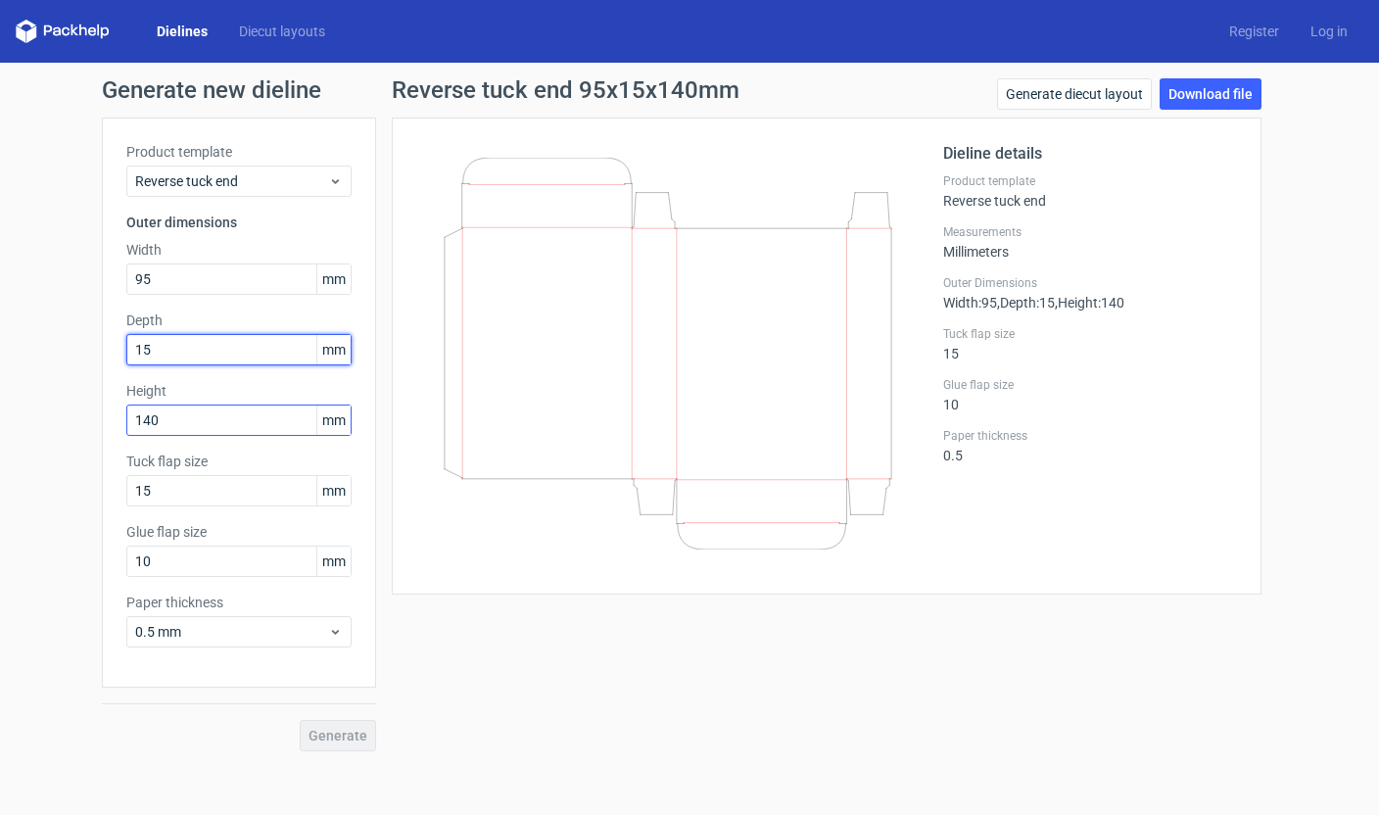
type input "15"
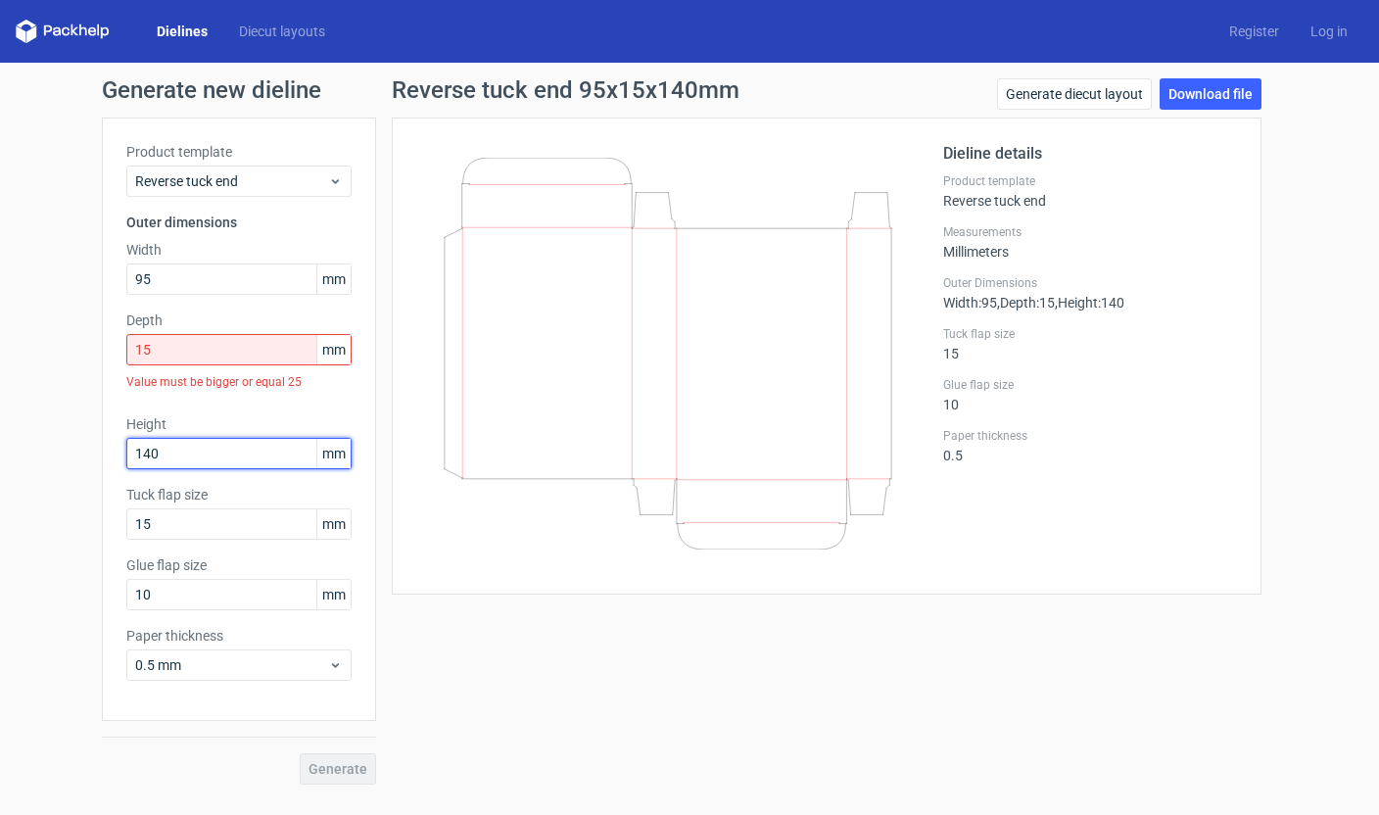
click at [236, 418] on div "Height 140 mm" at bounding box center [238, 441] width 225 height 55
click at [342, 665] on icon at bounding box center [335, 665] width 15 height 16
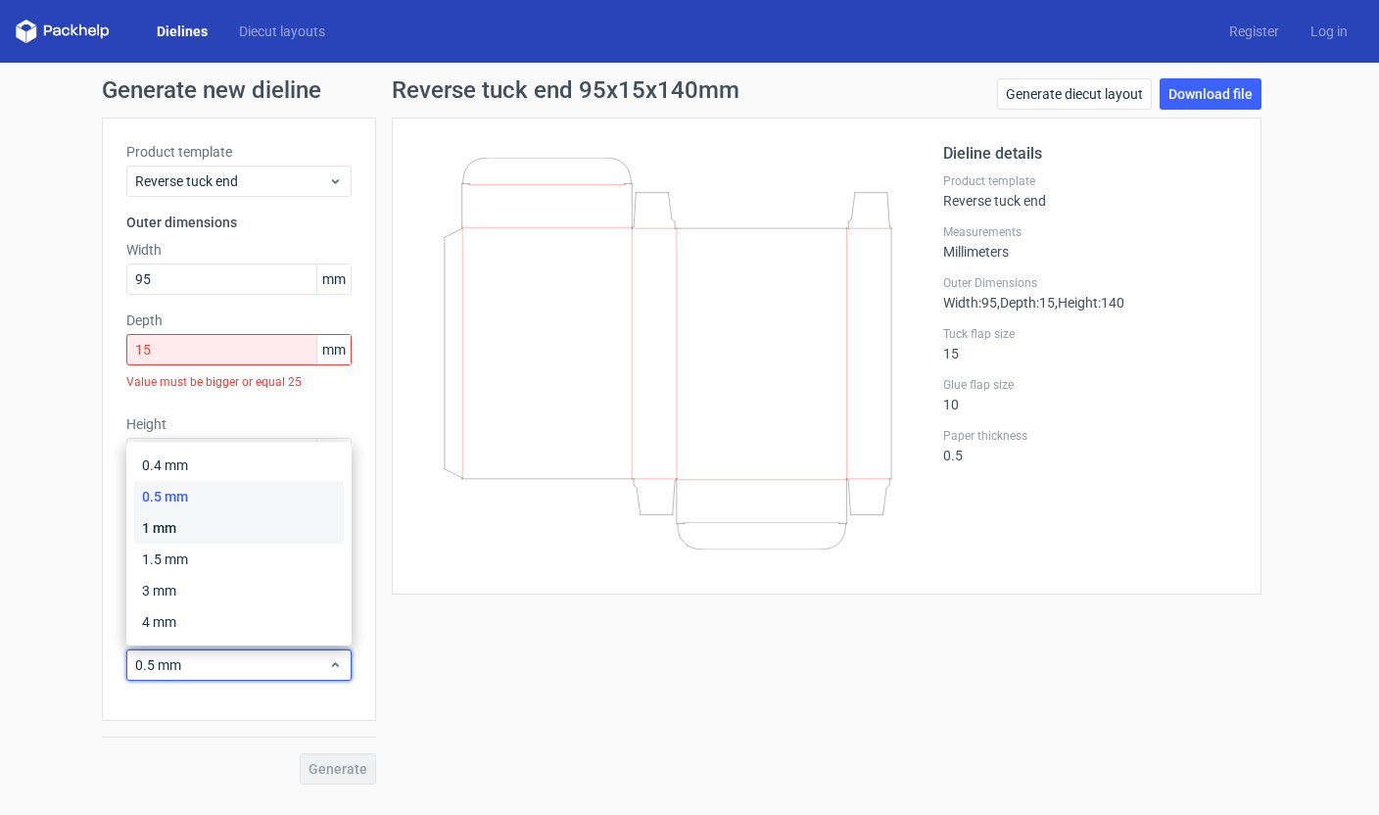
click at [277, 531] on div "1 mm" at bounding box center [239, 527] width 210 height 31
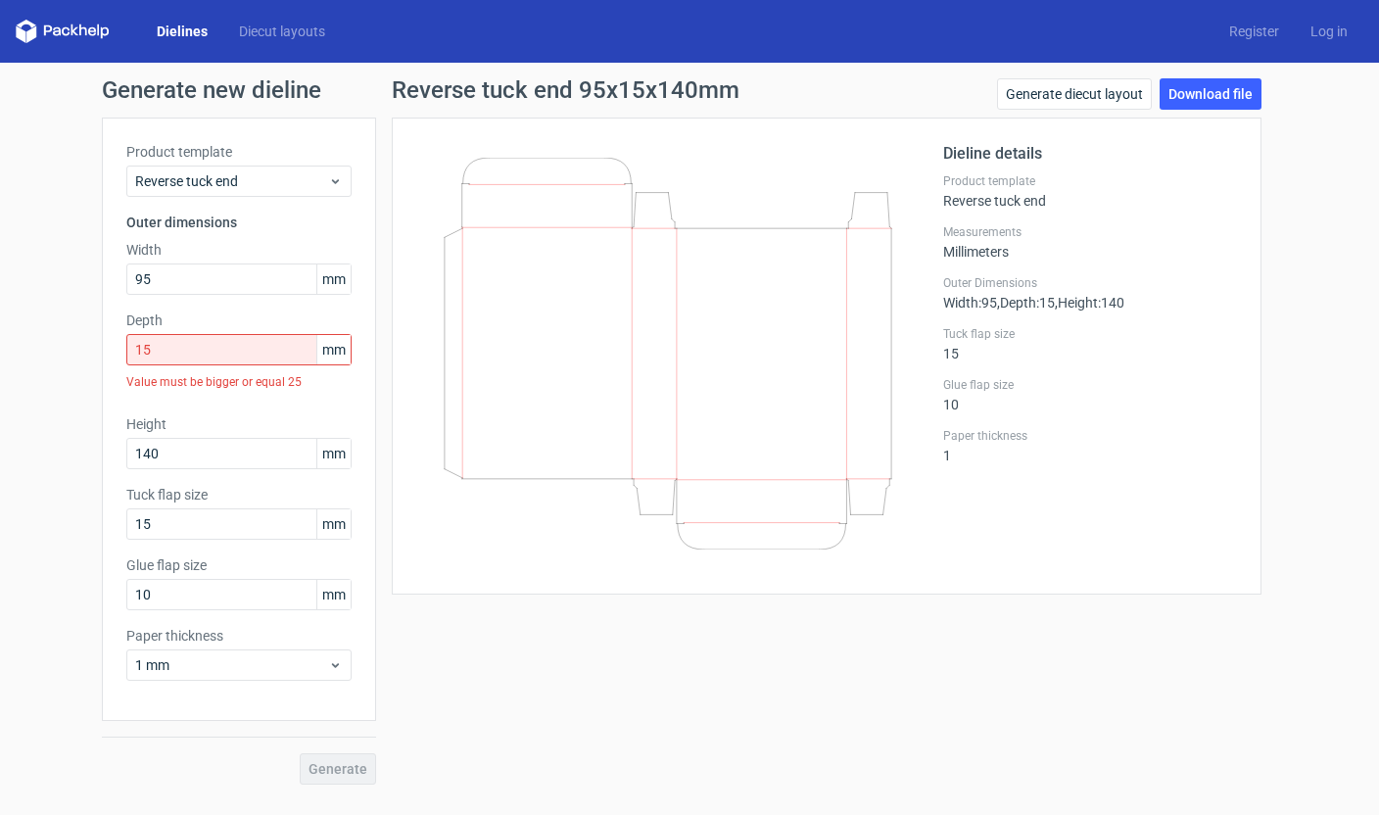
click at [413, 651] on div "Reverse tuck end 95x15x140mm Generate diecut layout Download file Dieline detai…" at bounding box center [826, 431] width 901 height 706
click at [189, 31] on link "Dielines" at bounding box center [182, 32] width 82 height 20
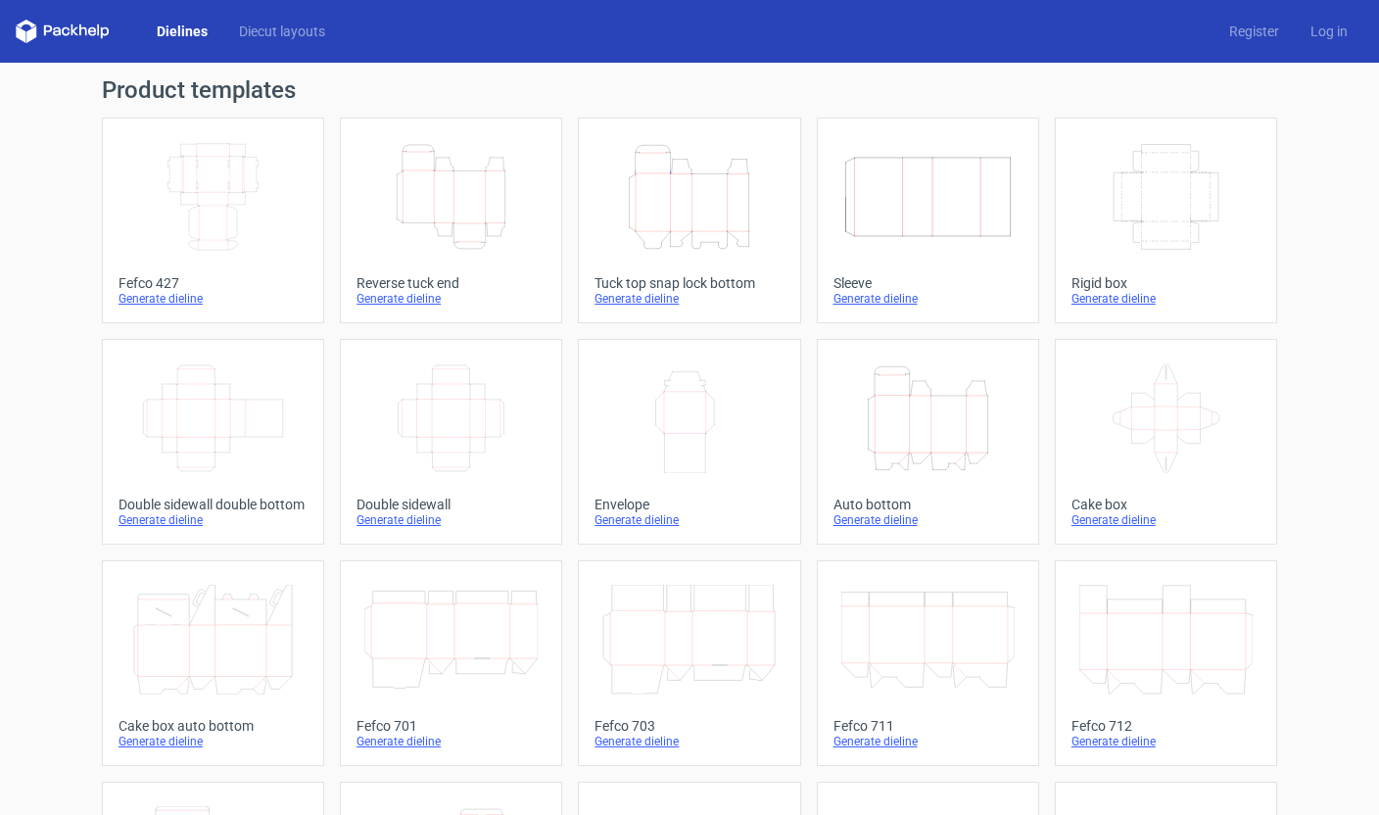
click at [681, 224] on icon "Height Depth Width" at bounding box center [689, 197] width 173 height 110
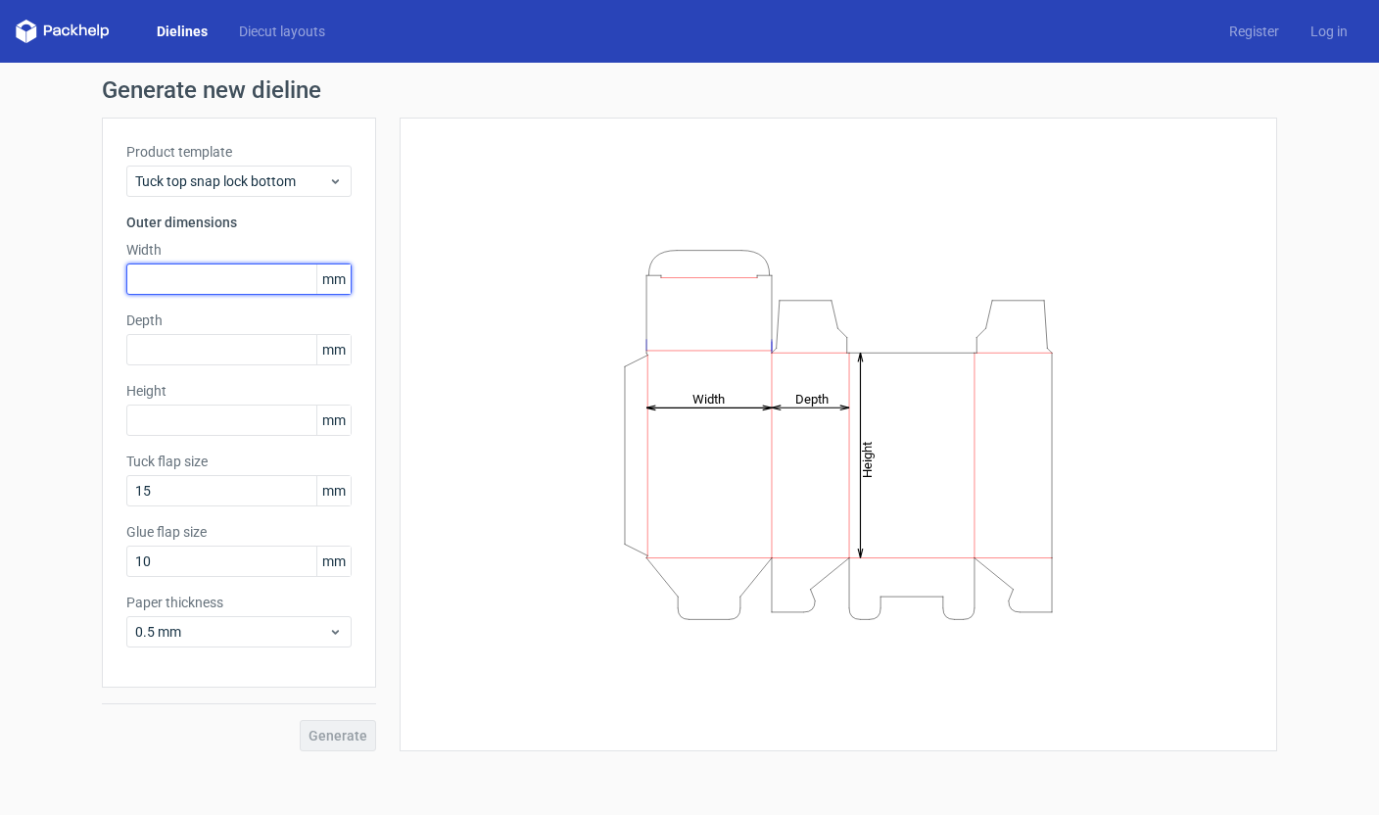
click at [276, 283] on input "text" at bounding box center [238, 279] width 225 height 31
type input "95"
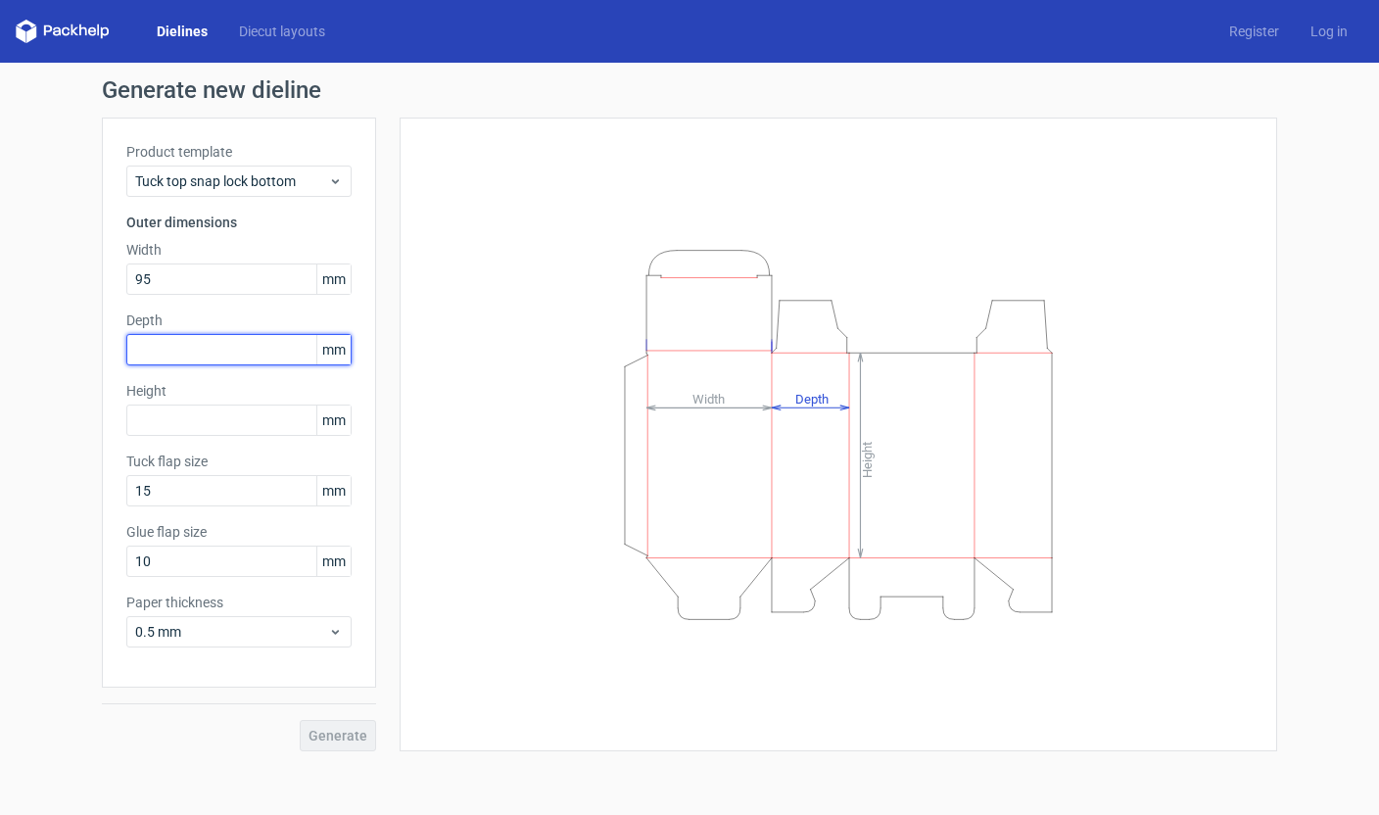
click at [241, 358] on input "text" at bounding box center [238, 349] width 225 height 31
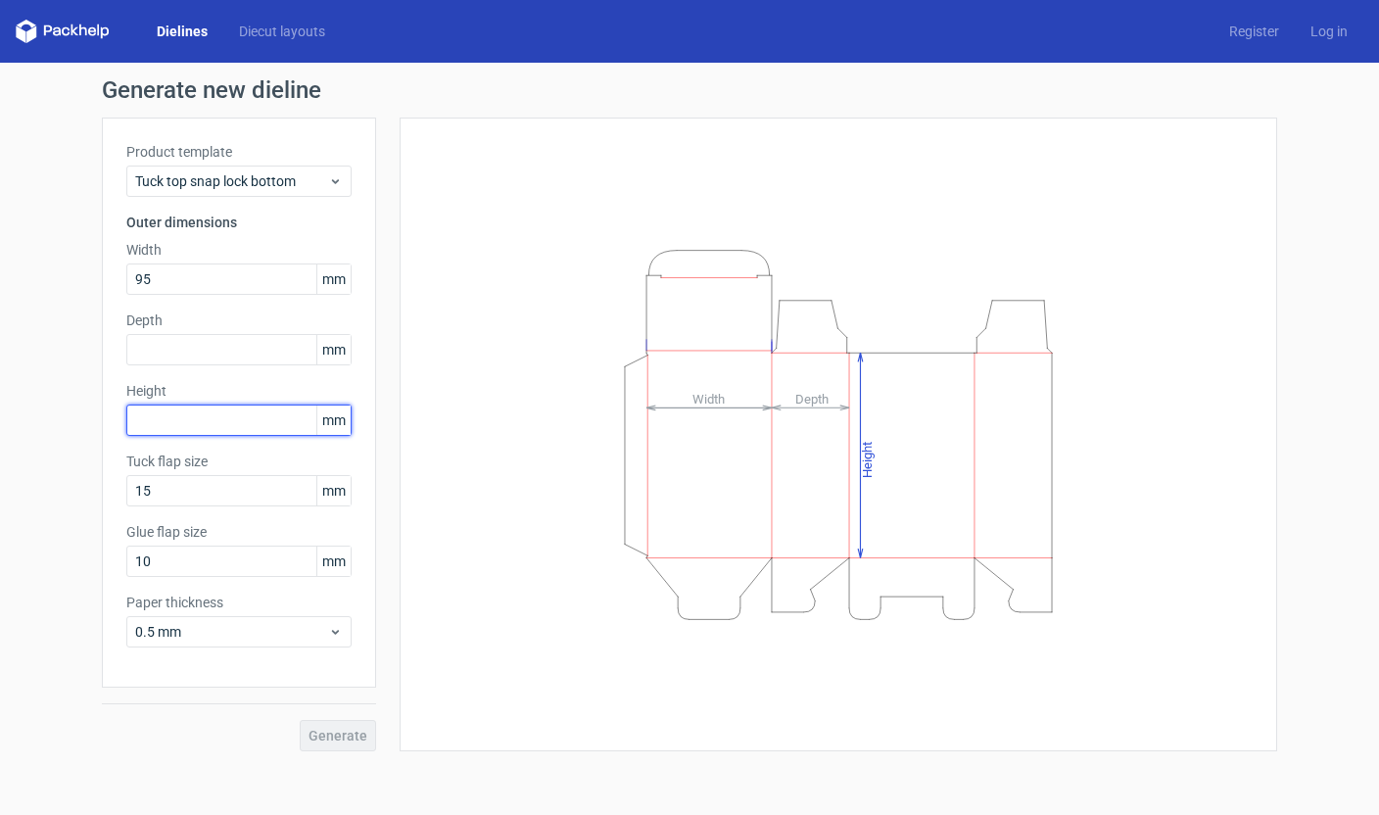
click at [236, 419] on input "text" at bounding box center [238, 420] width 225 height 31
type input "140"
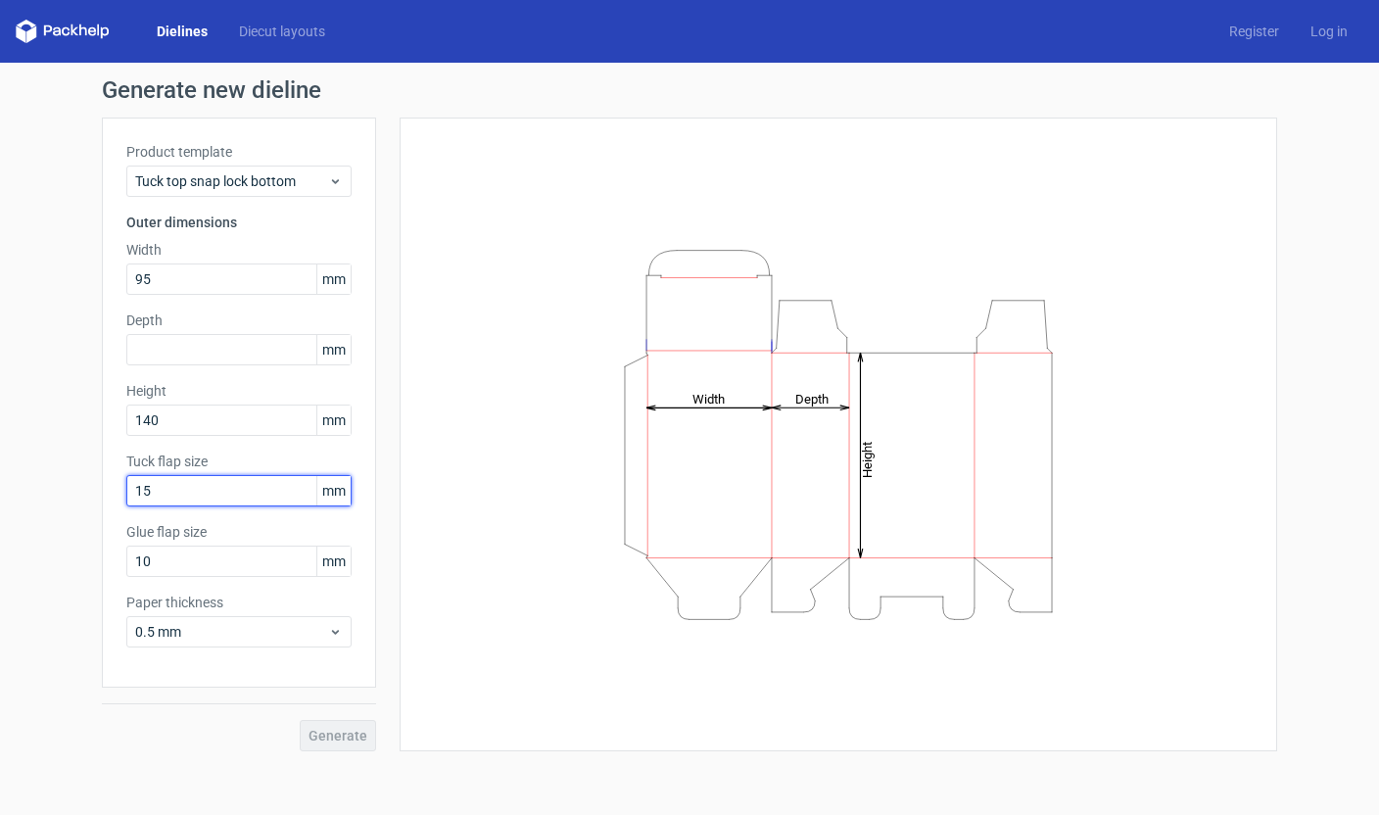
click at [252, 486] on input "15" at bounding box center [238, 490] width 225 height 31
click at [233, 350] on input "text" at bounding box center [238, 349] width 225 height 31
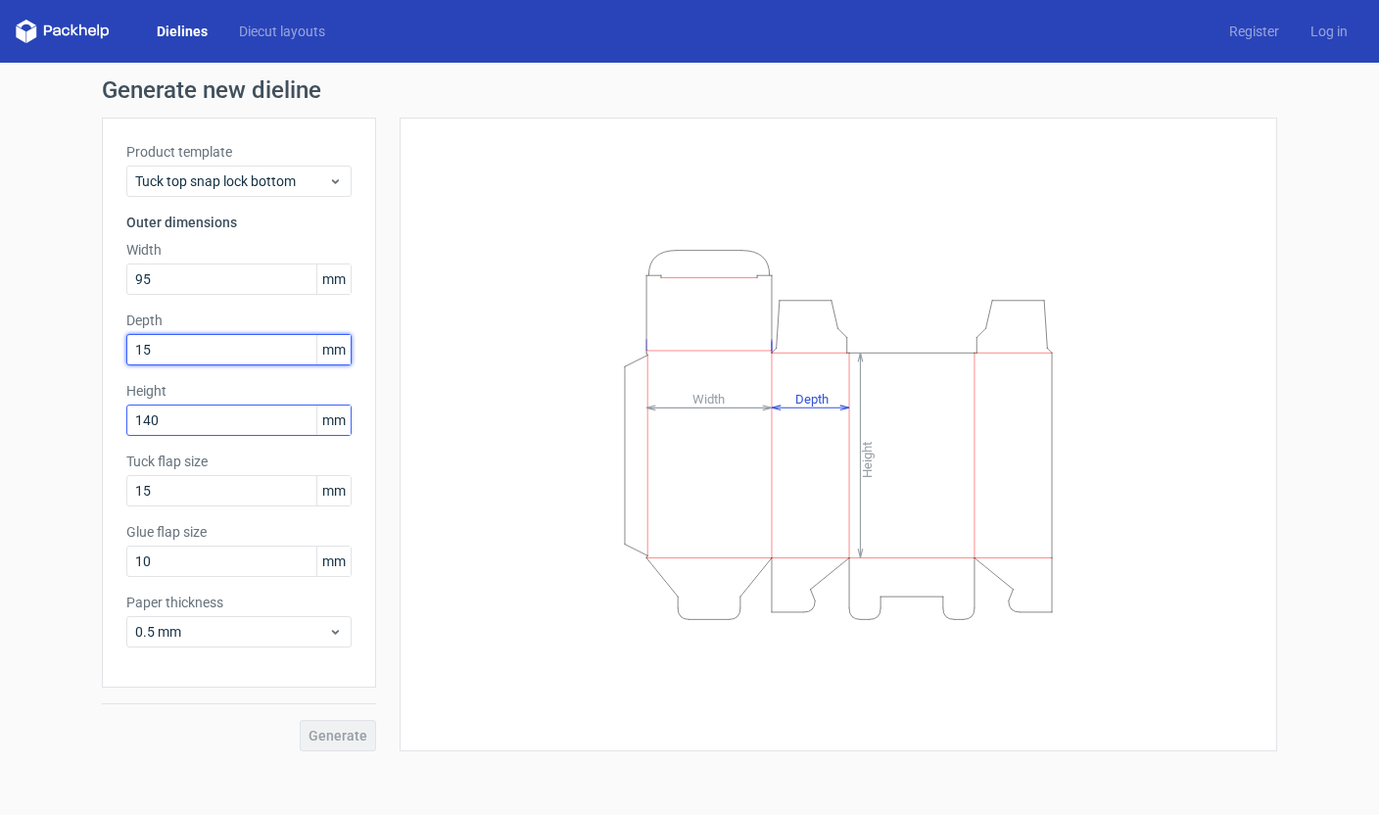
type input "15"
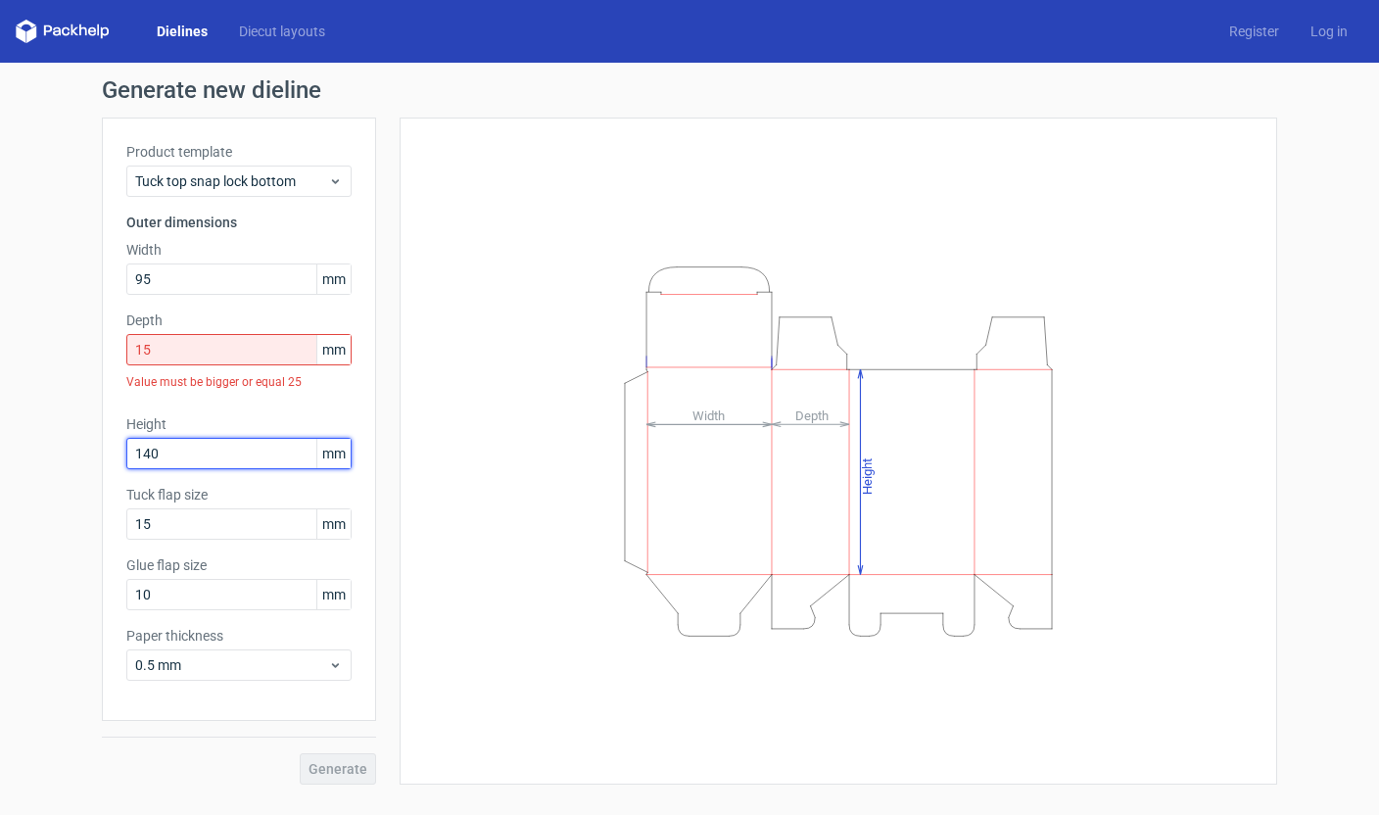
click at [218, 420] on div "Height 140 mm" at bounding box center [238, 441] width 225 height 55
click at [211, 516] on input "15" at bounding box center [238, 523] width 225 height 31
drag, startPoint x: 200, startPoint y: 353, endPoint x: 126, endPoint y: 352, distance: 73.5
click at [126, 352] on input "15" at bounding box center [238, 349] width 225 height 31
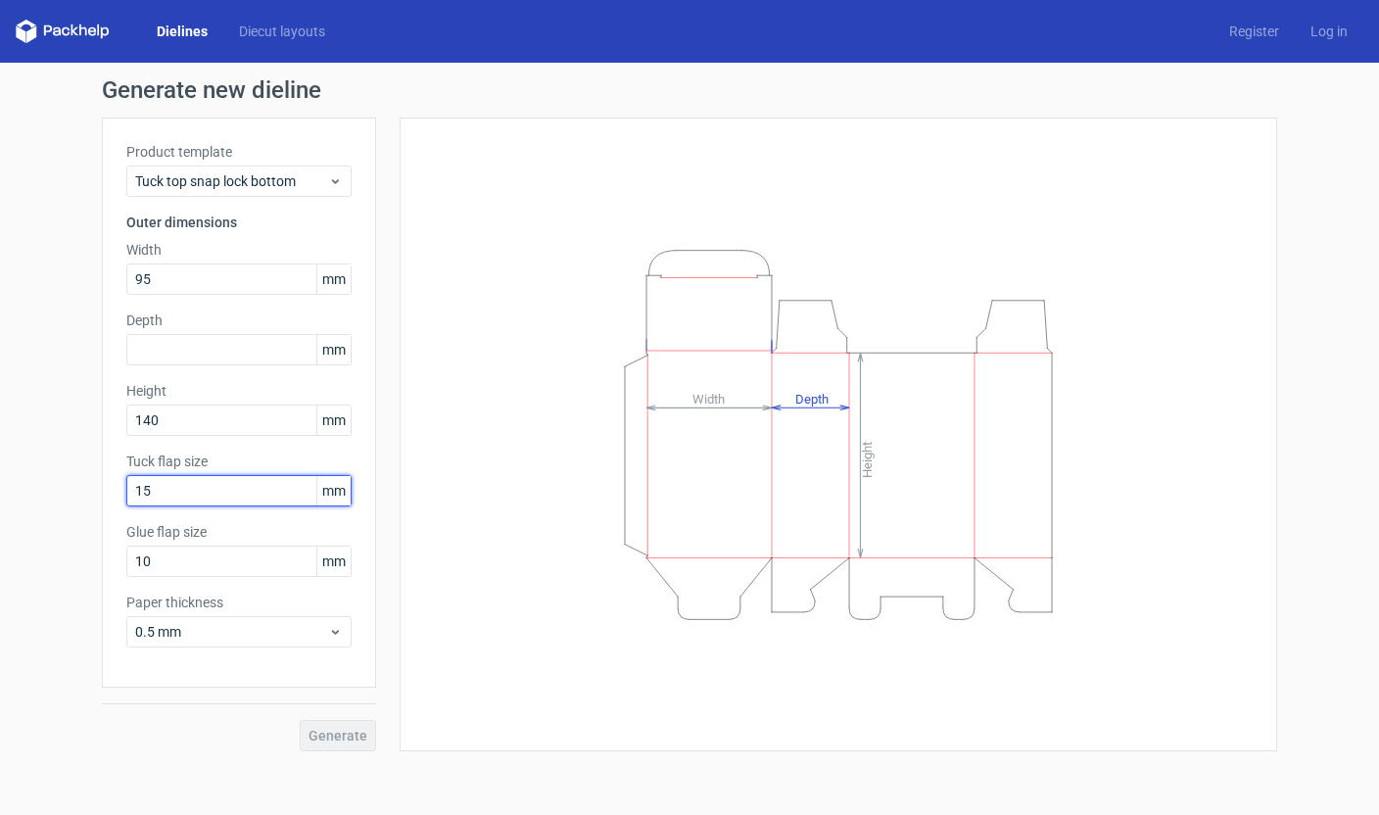
click at [184, 496] on input "15" at bounding box center [238, 490] width 225 height 31
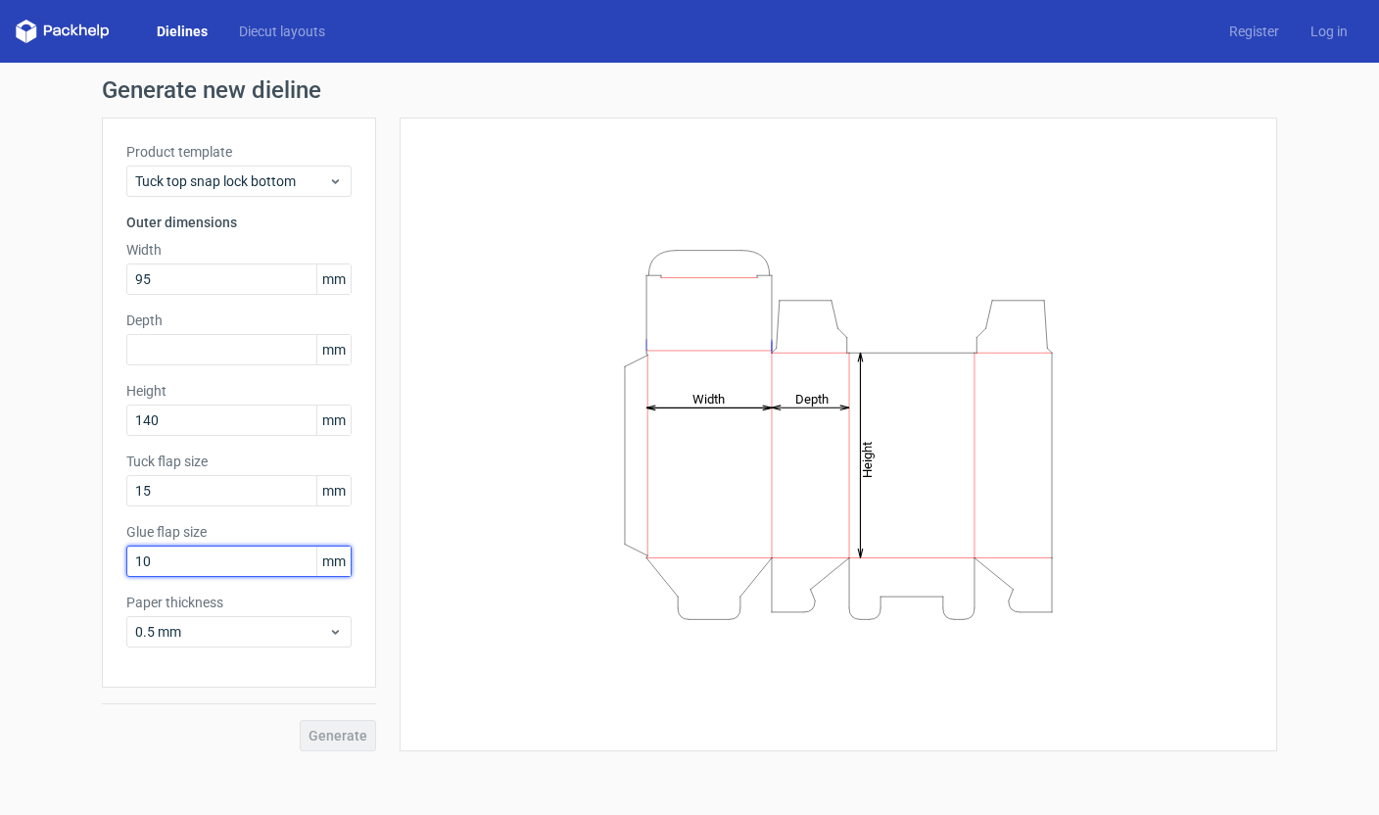
click at [194, 566] on input "10" at bounding box center [238, 561] width 225 height 31
click at [202, 483] on input "15" at bounding box center [238, 490] width 225 height 31
click at [213, 413] on input "140" at bounding box center [238, 420] width 225 height 31
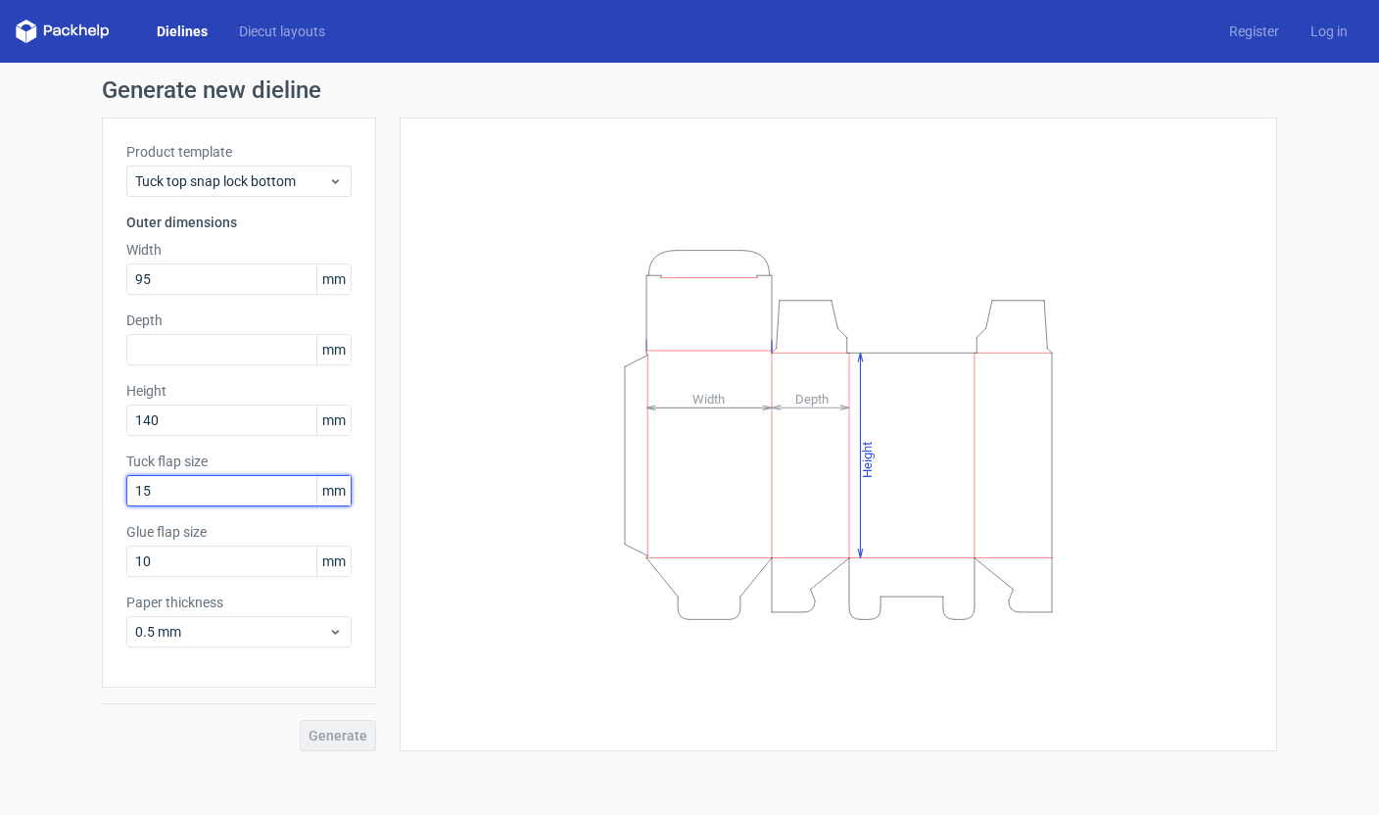
click at [210, 481] on input "15" at bounding box center [238, 490] width 225 height 31
click at [183, 342] on input "text" at bounding box center [238, 349] width 225 height 31
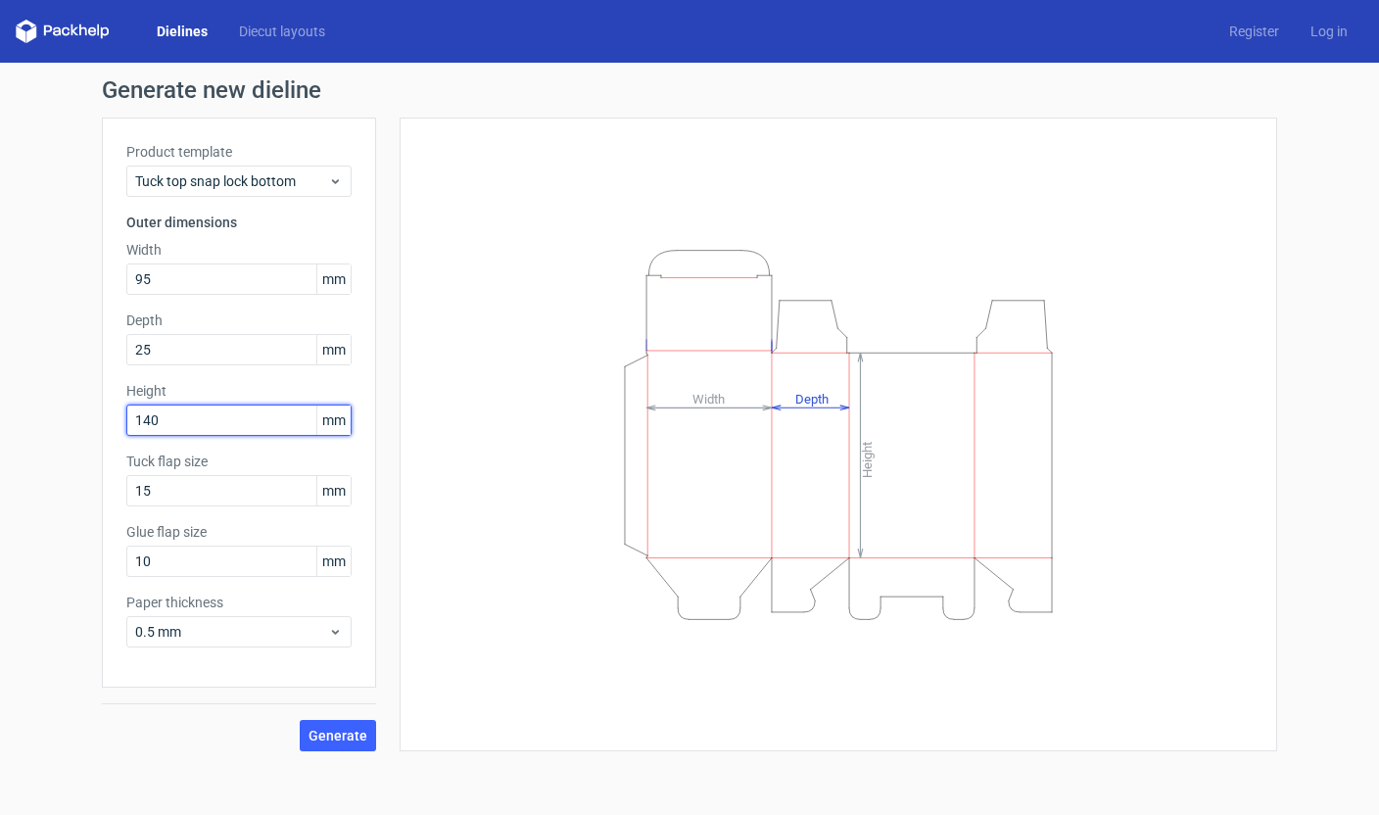
click at [201, 415] on input "140" at bounding box center [238, 420] width 225 height 31
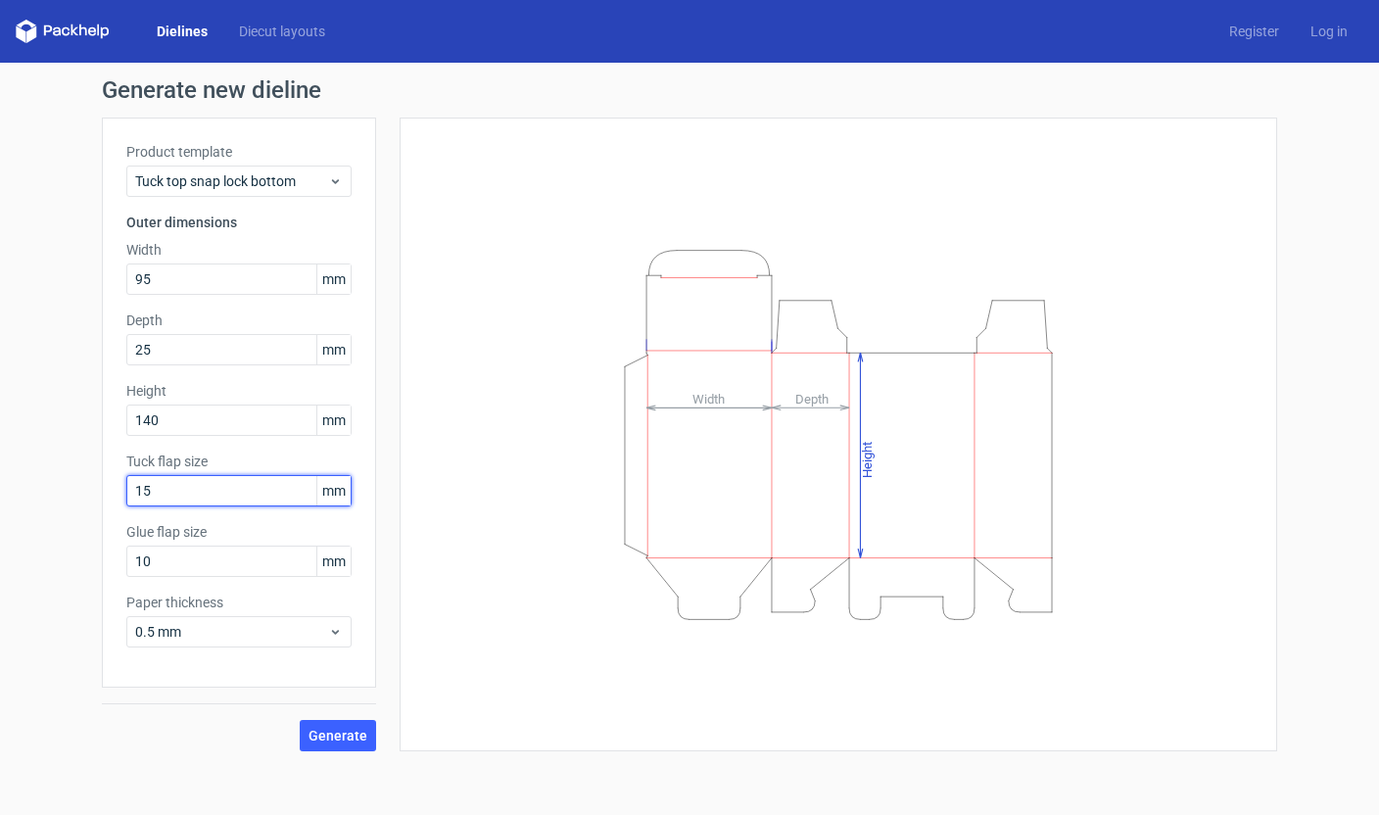
click at [207, 486] on input "15" at bounding box center [238, 490] width 225 height 31
click at [187, 343] on input "25" at bounding box center [238, 349] width 225 height 31
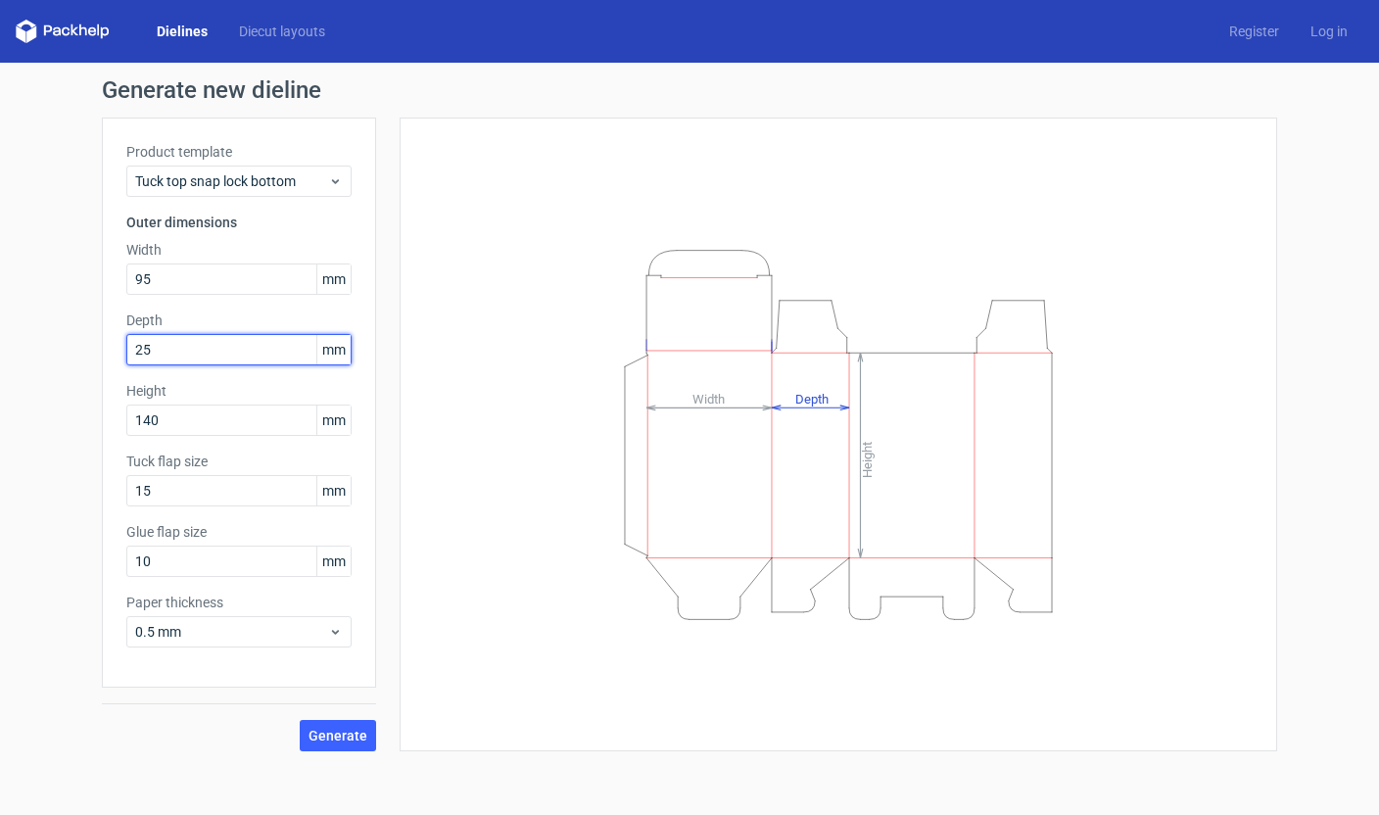
drag, startPoint x: 187, startPoint y: 343, endPoint x: 174, endPoint y: 343, distance: 12.7
click at [174, 343] on input "25" at bounding box center [238, 349] width 225 height 31
type input "15"
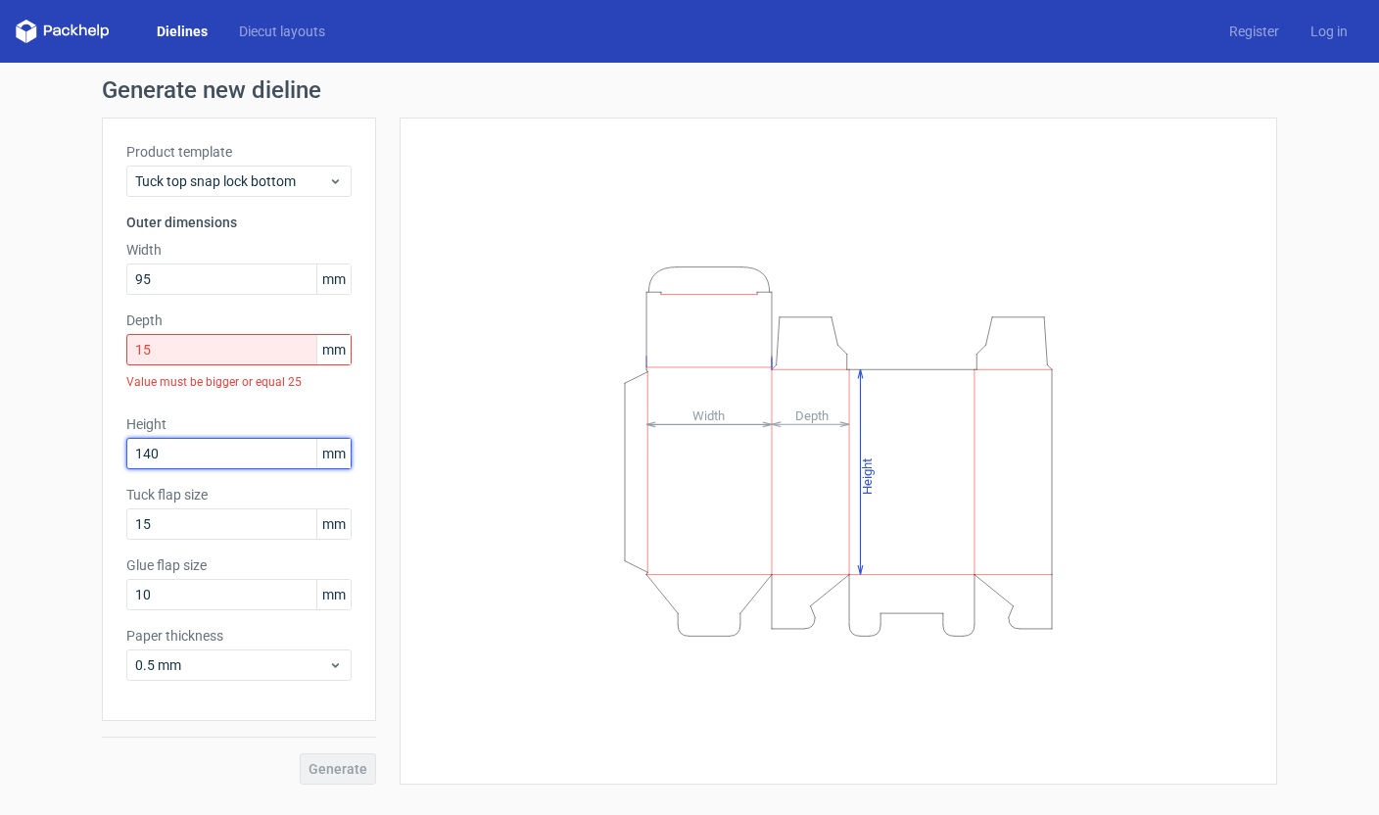
click at [182, 428] on div "Height 140 mm" at bounding box center [238, 441] width 225 height 55
click at [197, 504] on label "Tuck flap size" at bounding box center [238, 495] width 225 height 20
click at [201, 526] on input "15" at bounding box center [238, 523] width 225 height 31
click at [205, 581] on input "10" at bounding box center [238, 594] width 225 height 31
